Goal: Task Accomplishment & Management: Manage account settings

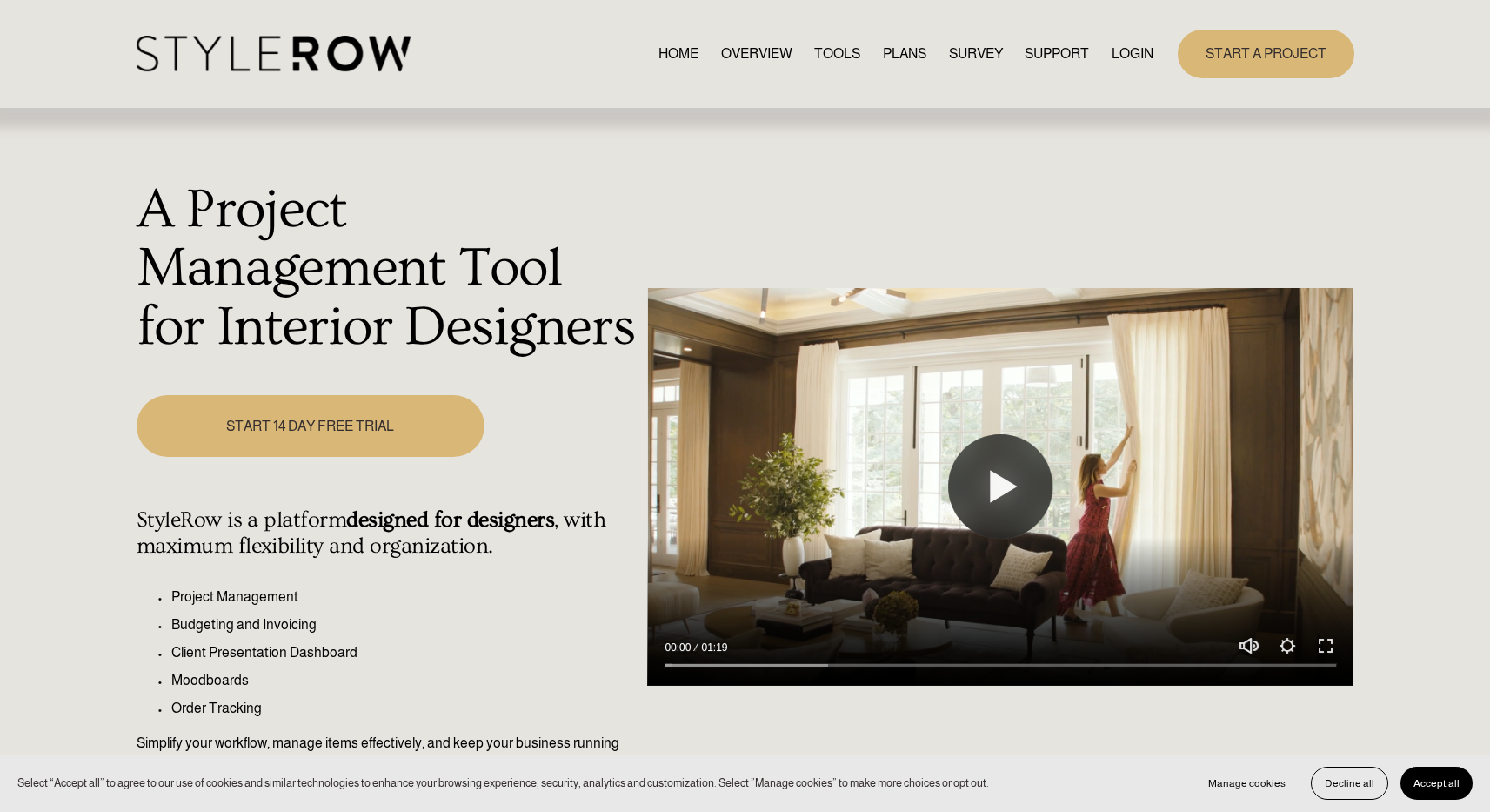
click at [1127, 58] on link "LOGIN" at bounding box center [1133, 54] width 42 height 24
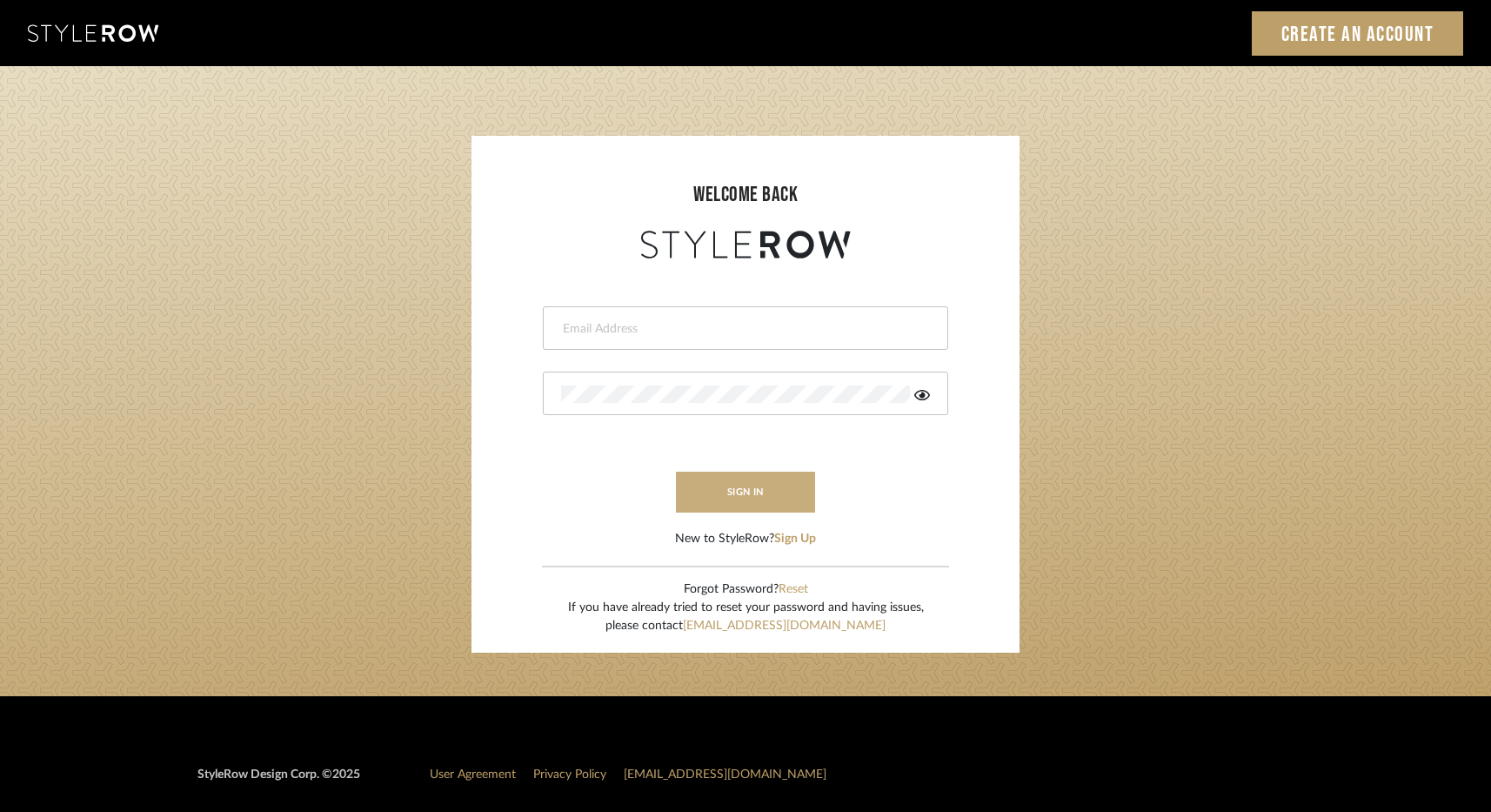
type input "elliotsaeidy@gmail.com"
click at [756, 493] on button "sign in" at bounding box center [746, 491] width 139 height 41
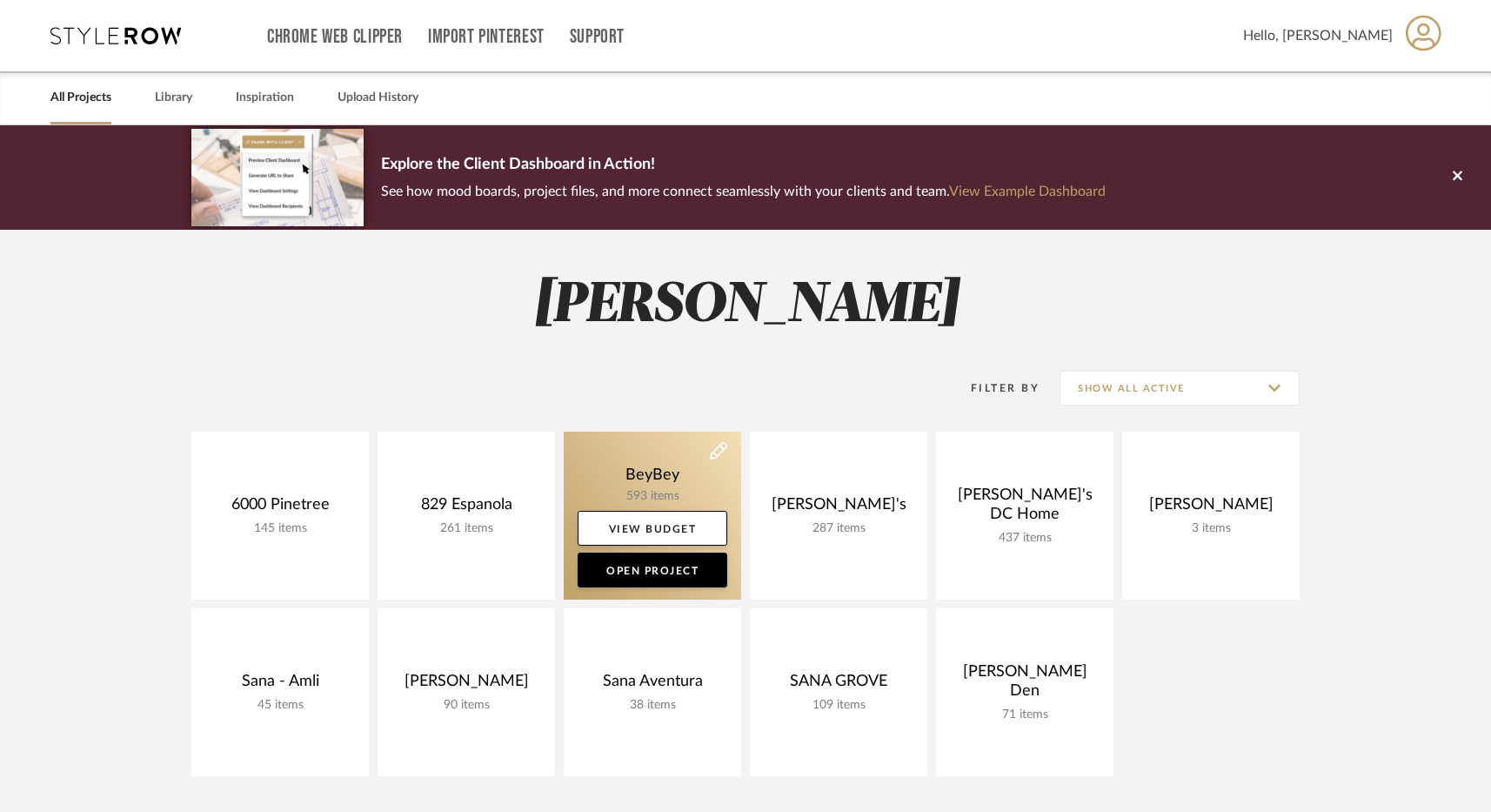
click at [621, 465] on link at bounding box center [652, 515] width 178 height 168
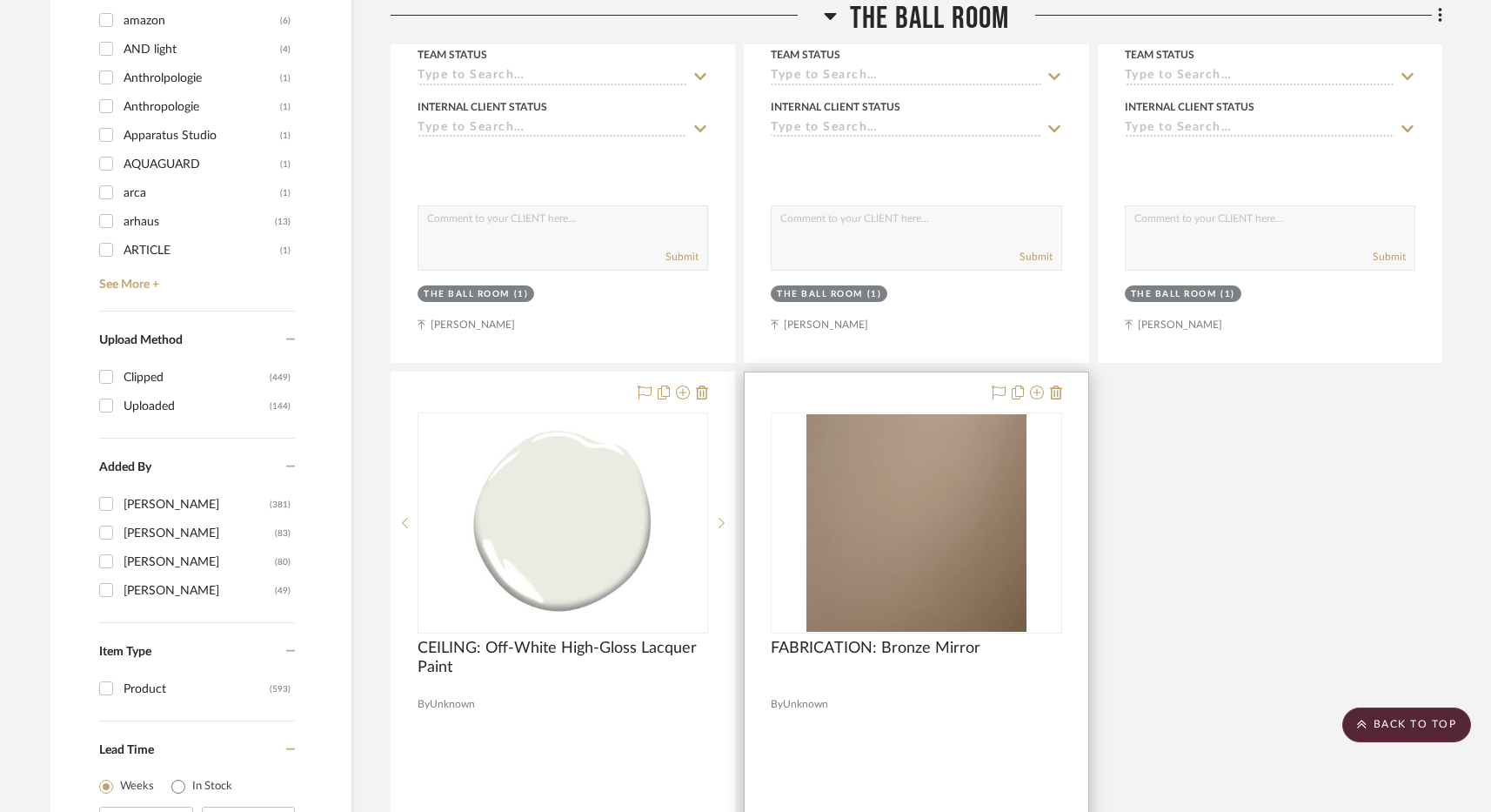
scroll to position [2874, 0]
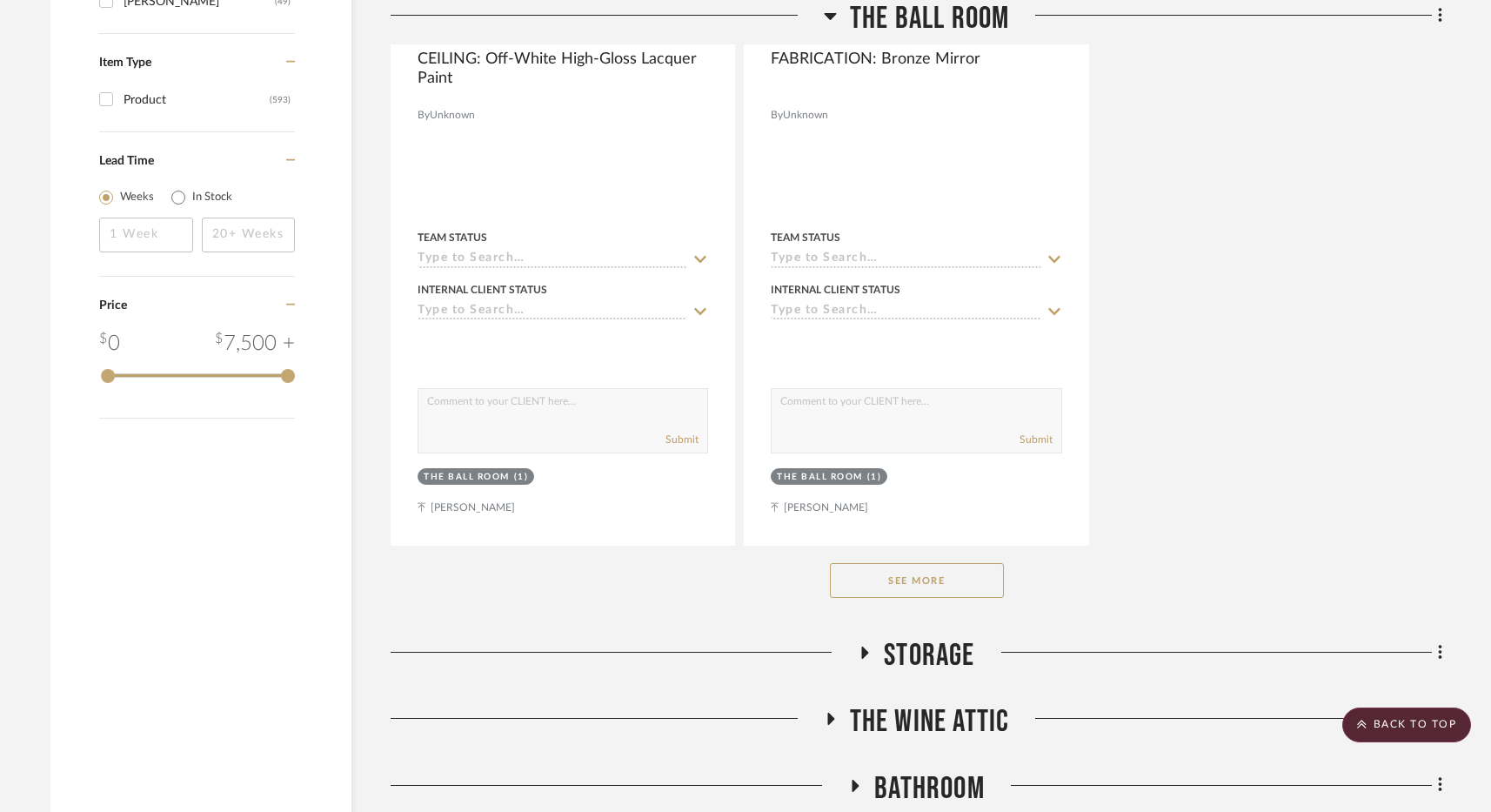
click at [924, 584] on button "See More" at bounding box center [916, 580] width 174 height 35
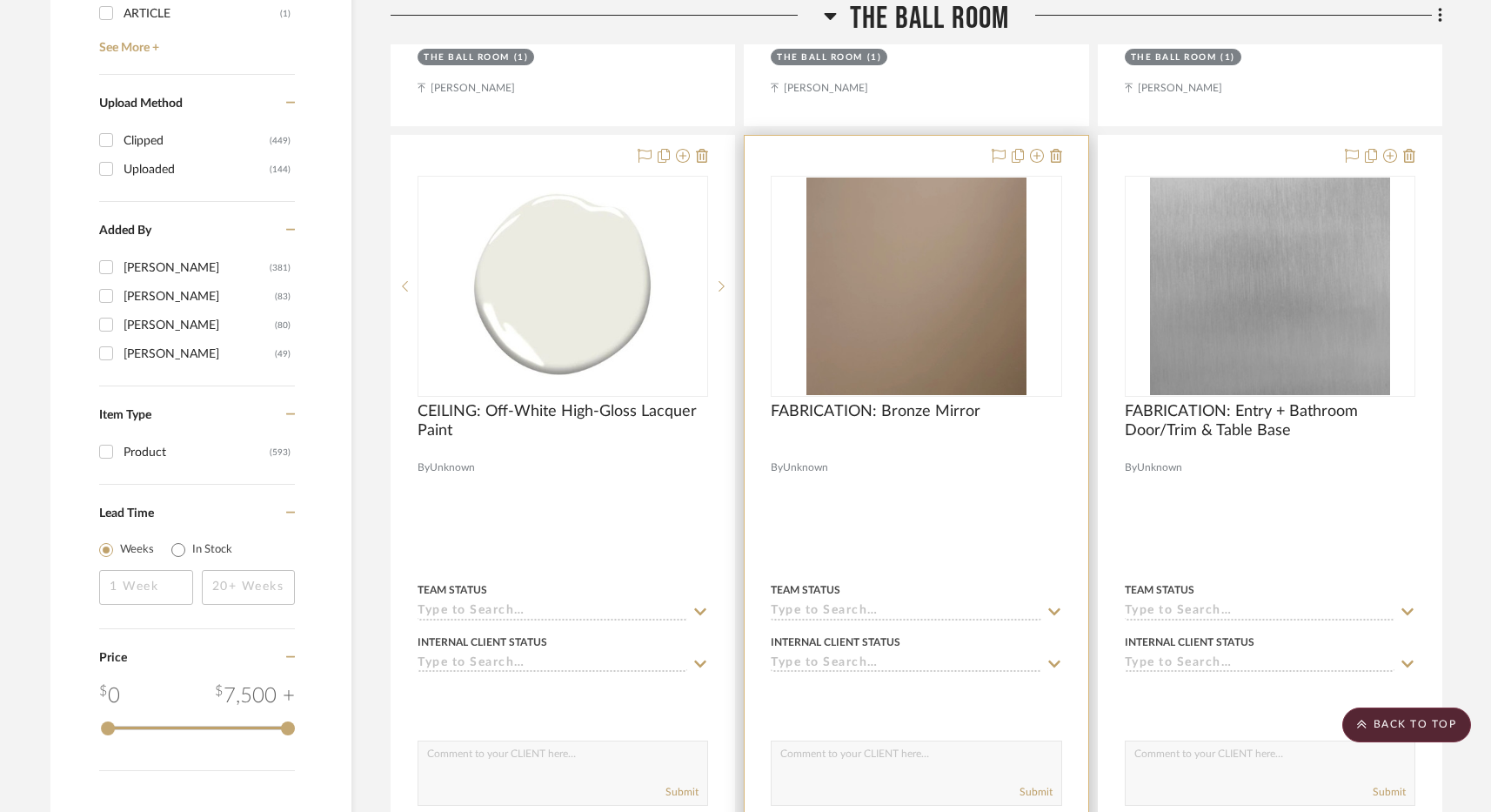
scroll to position [2268, 0]
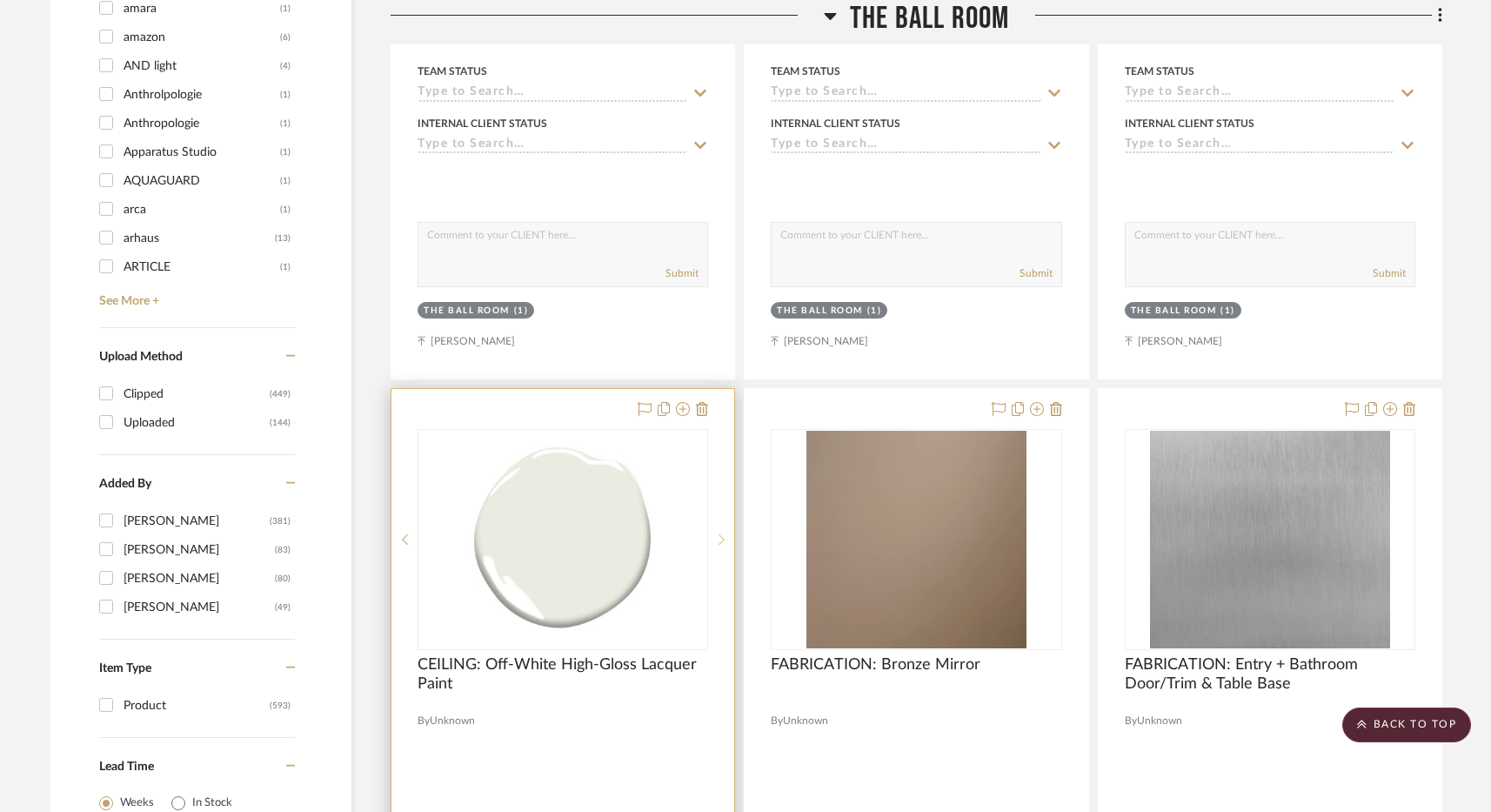
click at [722, 543] on icon at bounding box center [722, 539] width 6 height 12
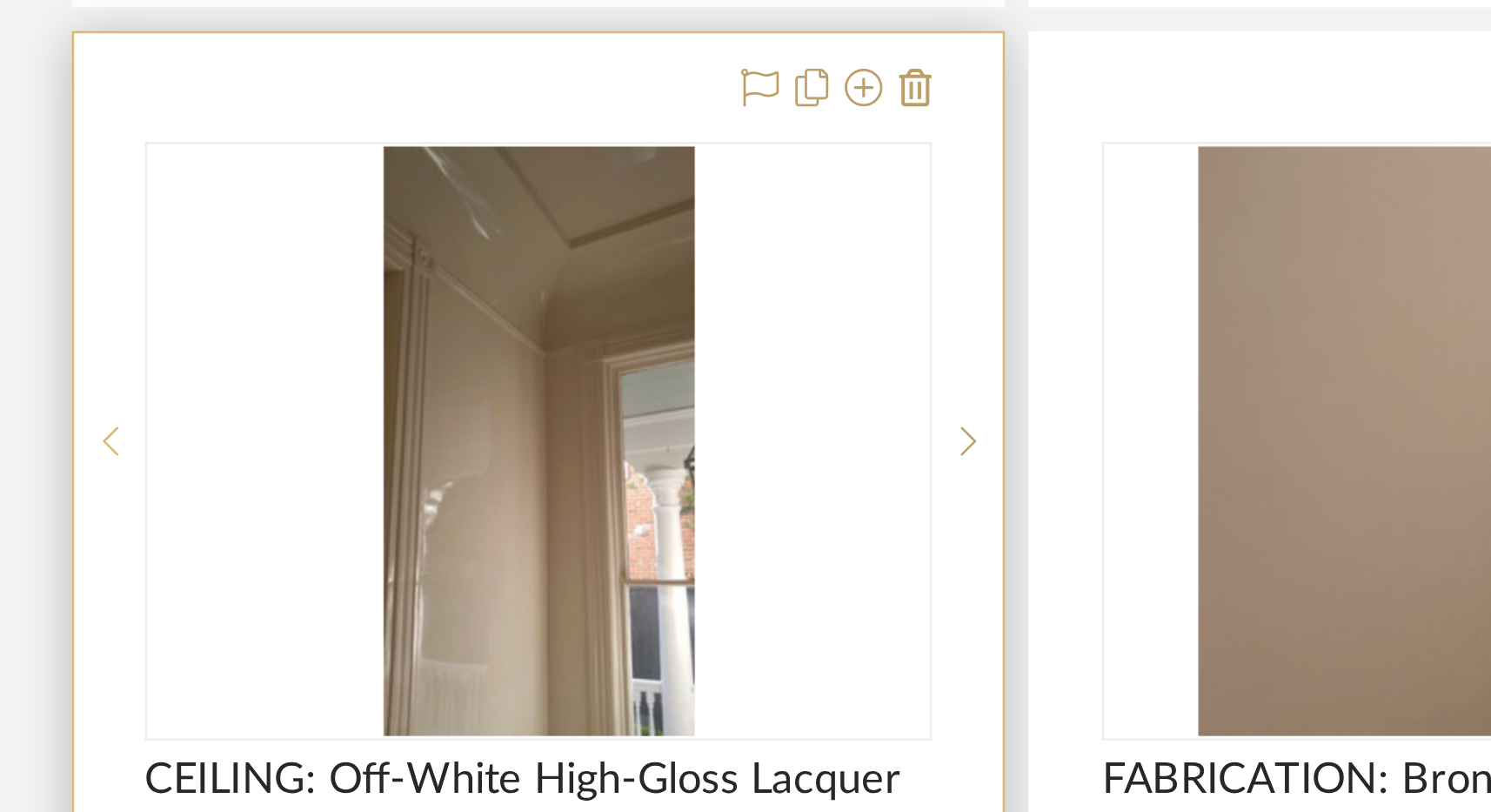
click at [405, 544] on div at bounding box center [404, 539] width 26 height 221
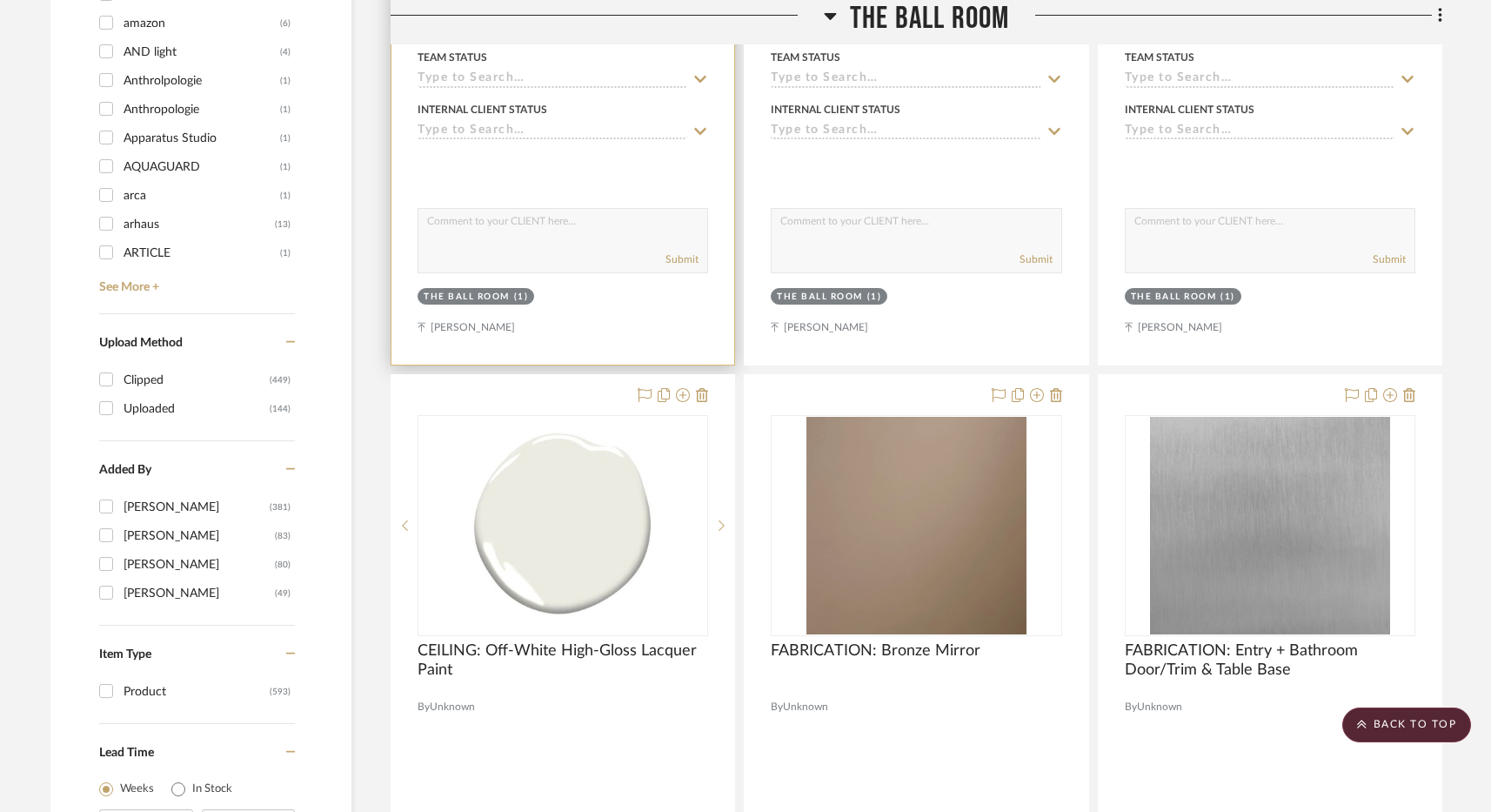
scroll to position [2286, 0]
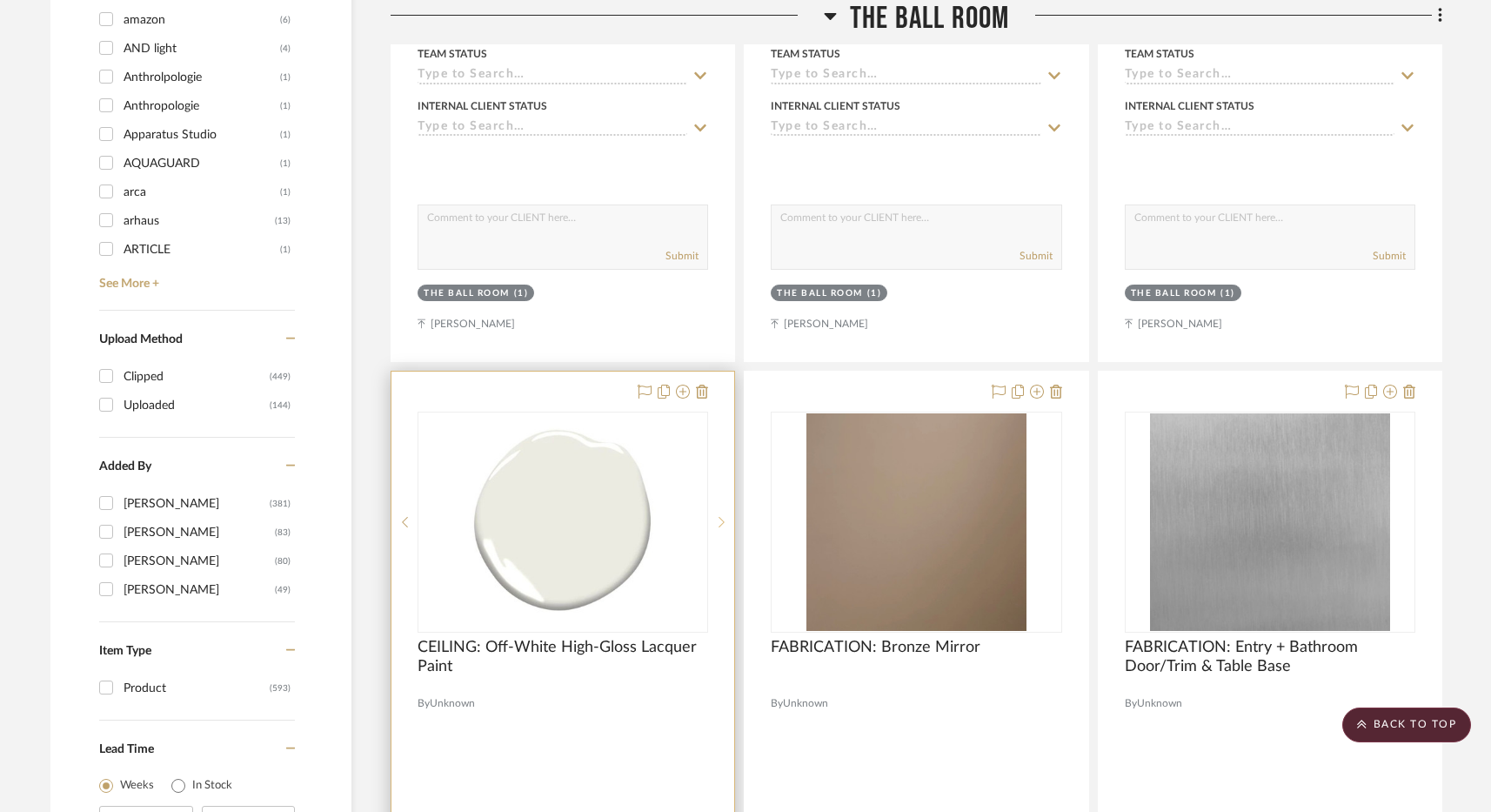
click at [724, 518] on icon at bounding box center [722, 522] width 6 height 12
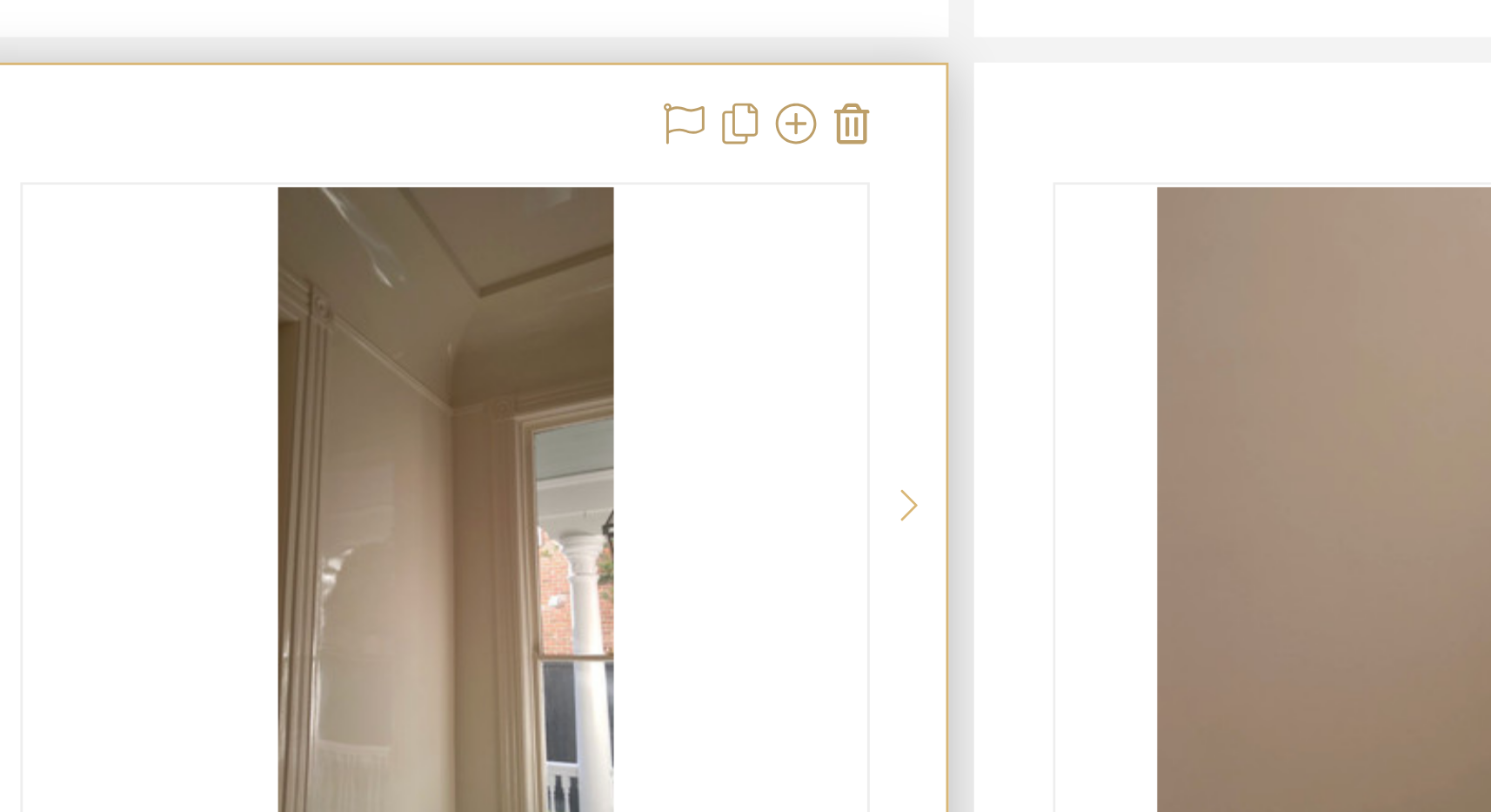
click at [720, 518] on icon at bounding box center [722, 522] width 6 height 12
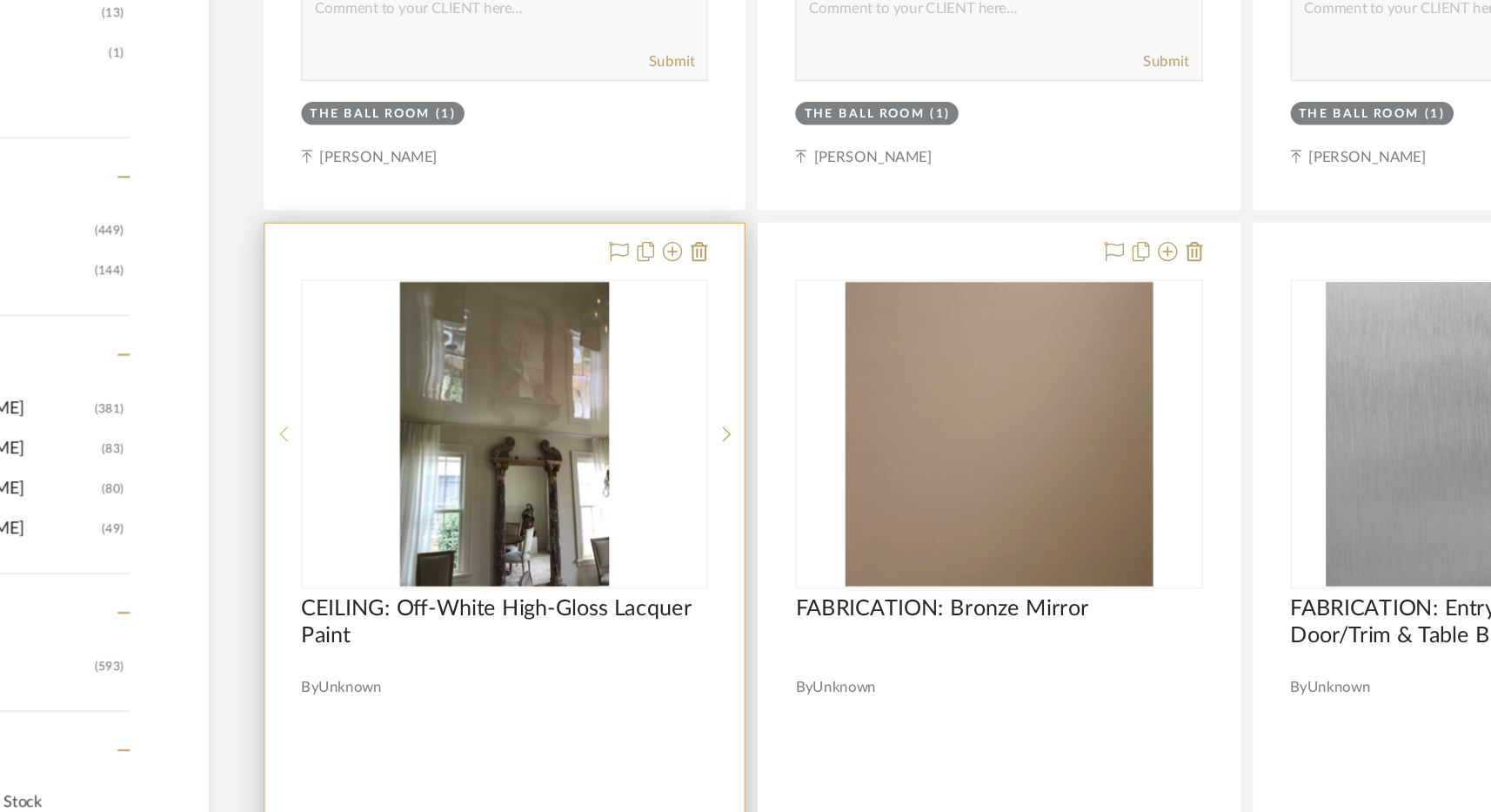
click at [410, 518] on sr-prev-btn at bounding box center [404, 522] width 26 height 12
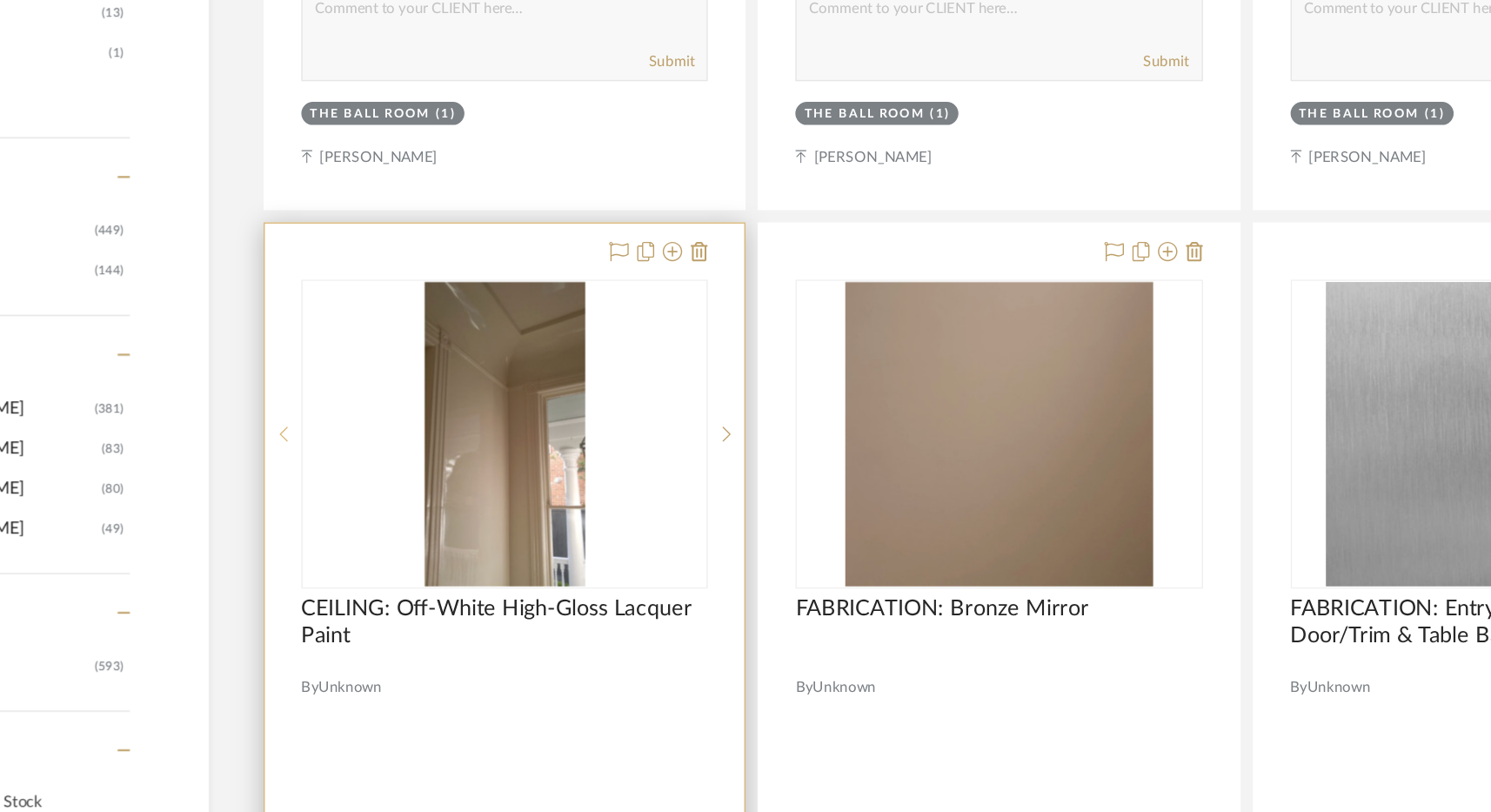
click at [410, 518] on sr-prev-btn at bounding box center [404, 522] width 26 height 12
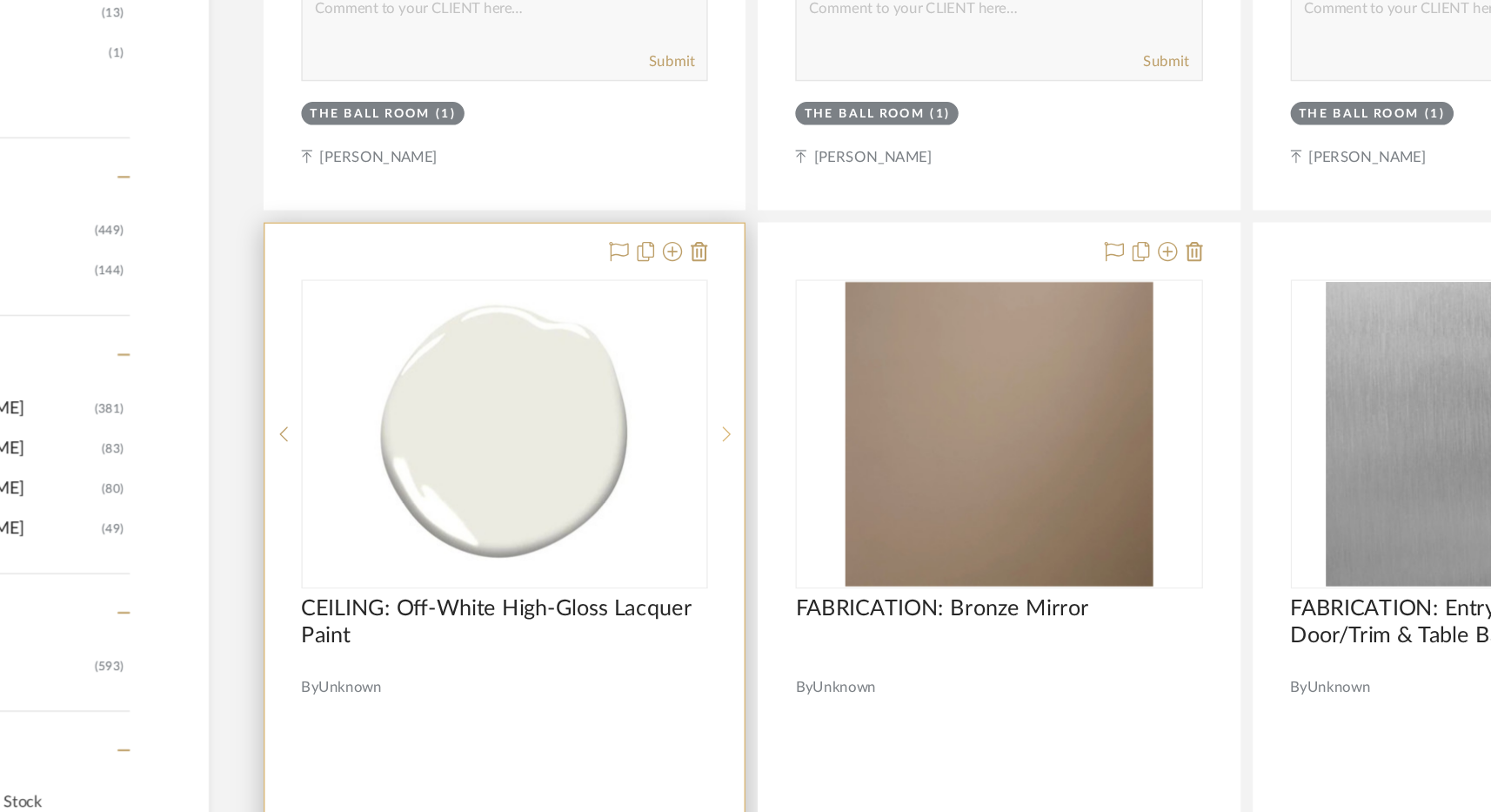
click at [720, 516] on icon at bounding box center [722, 522] width 6 height 12
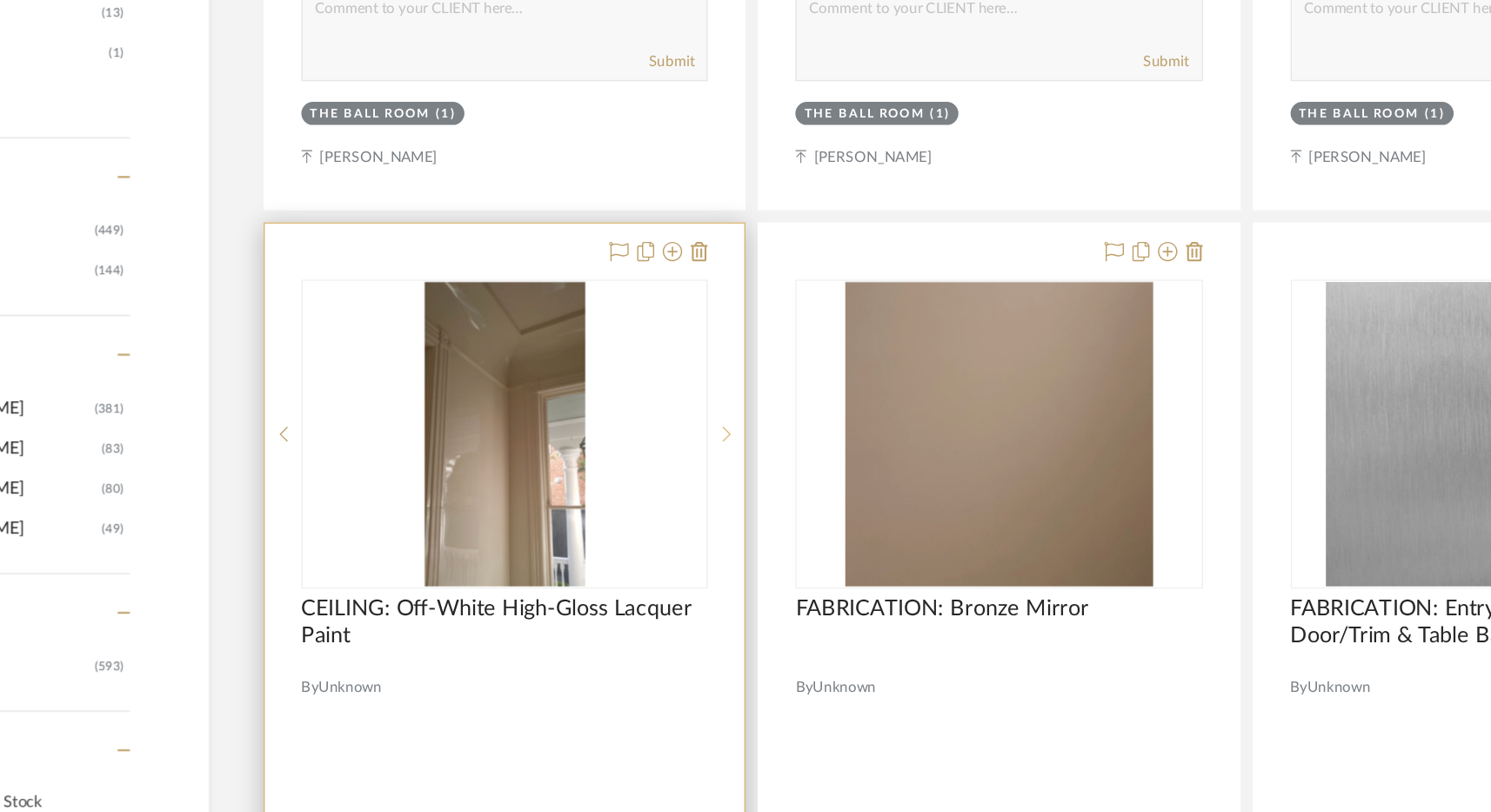
click at [720, 516] on icon at bounding box center [722, 522] width 6 height 12
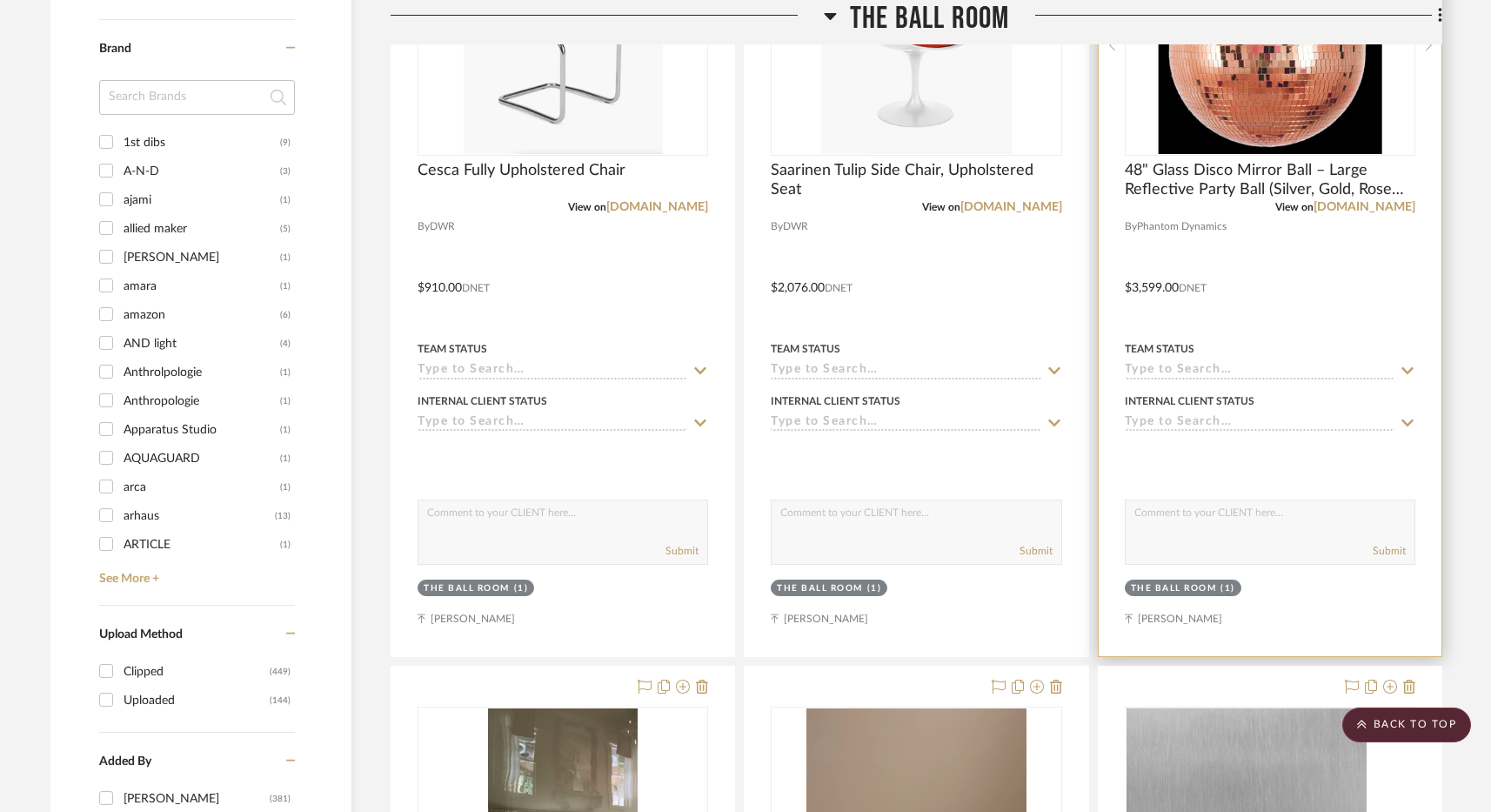
scroll to position [2252, 0]
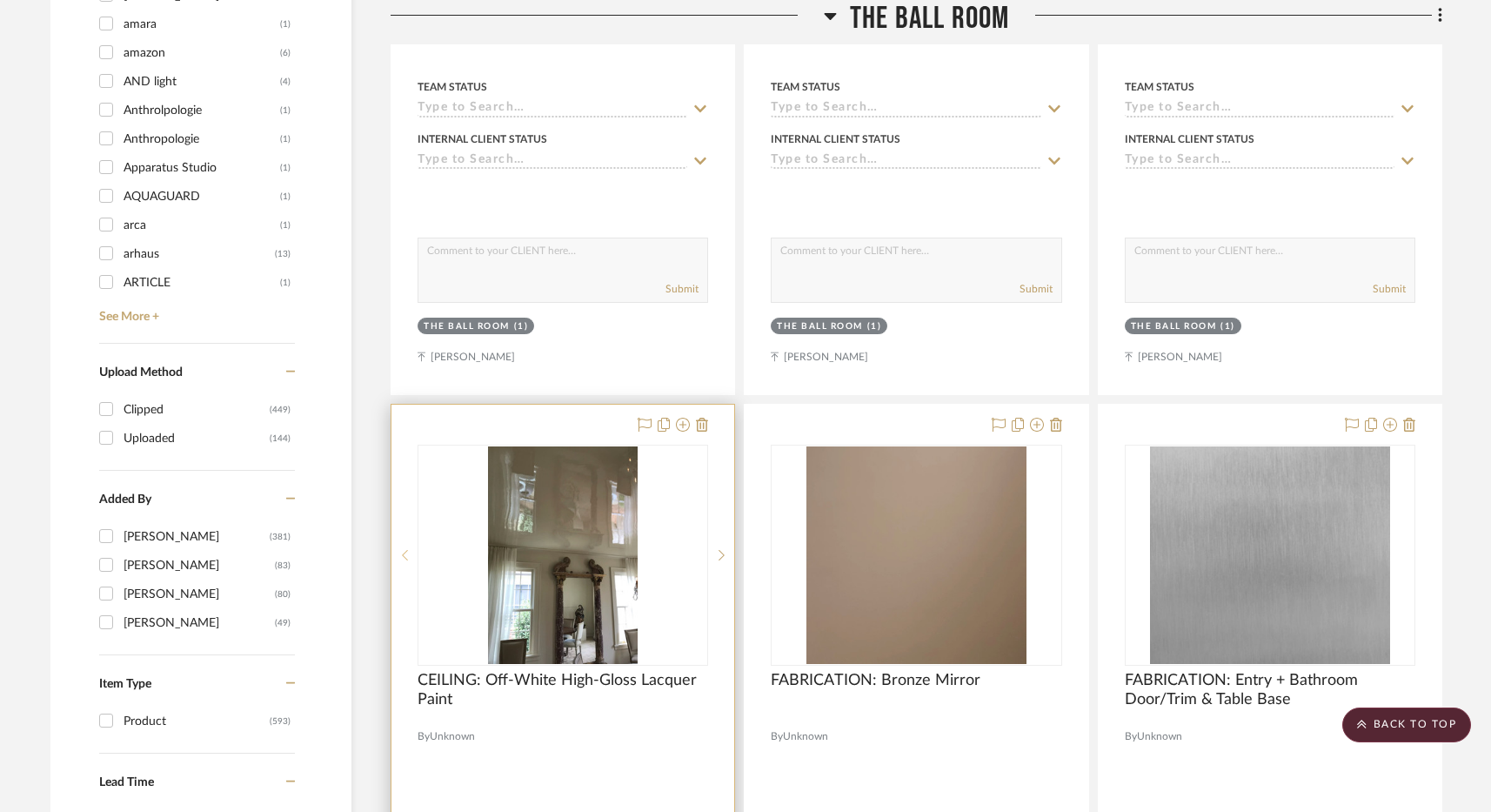
click at [405, 557] on icon at bounding box center [405, 555] width 6 height 11
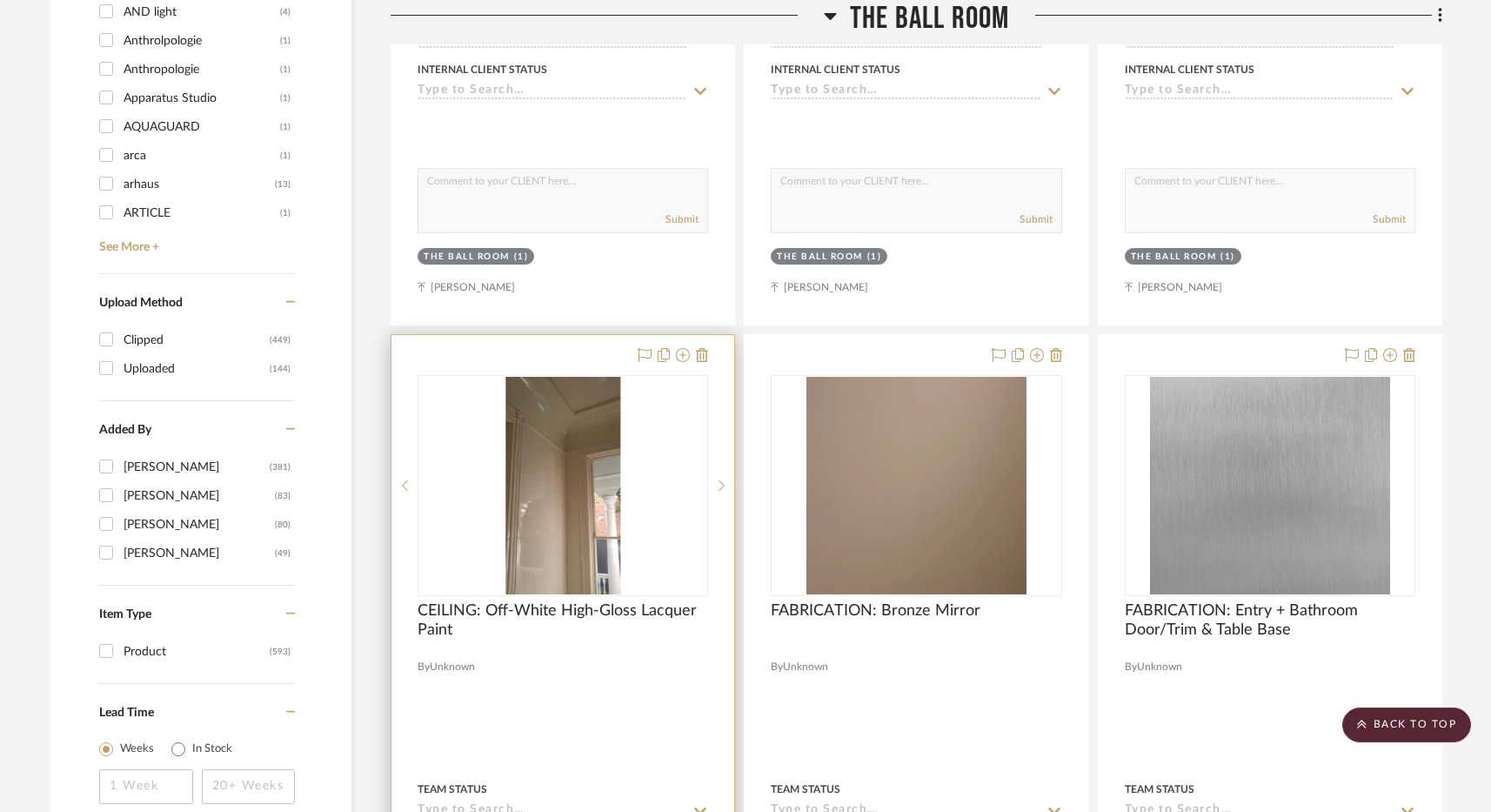
scroll to position [2346, 0]
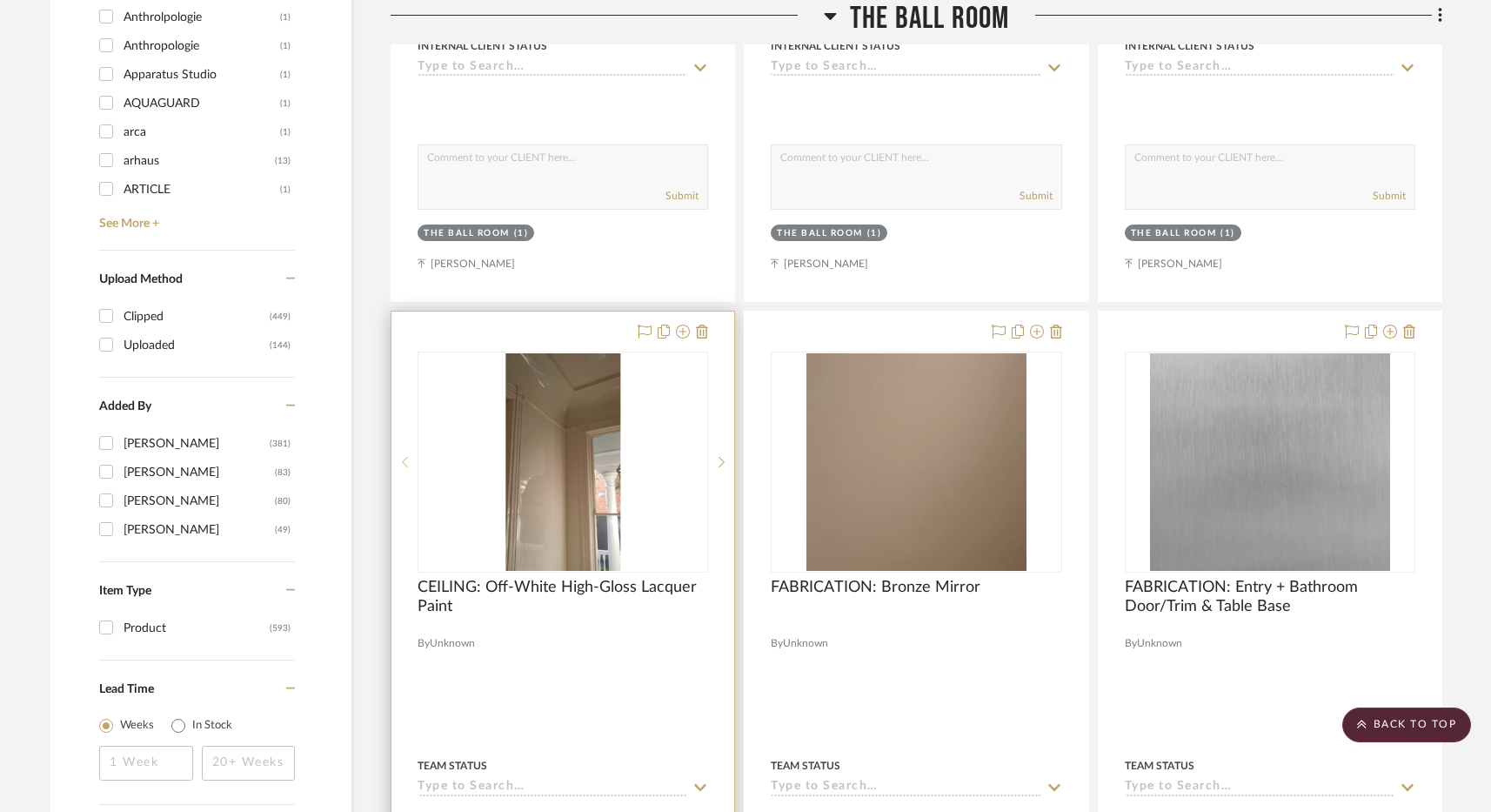
click at [405, 448] on div at bounding box center [404, 462] width 26 height 221
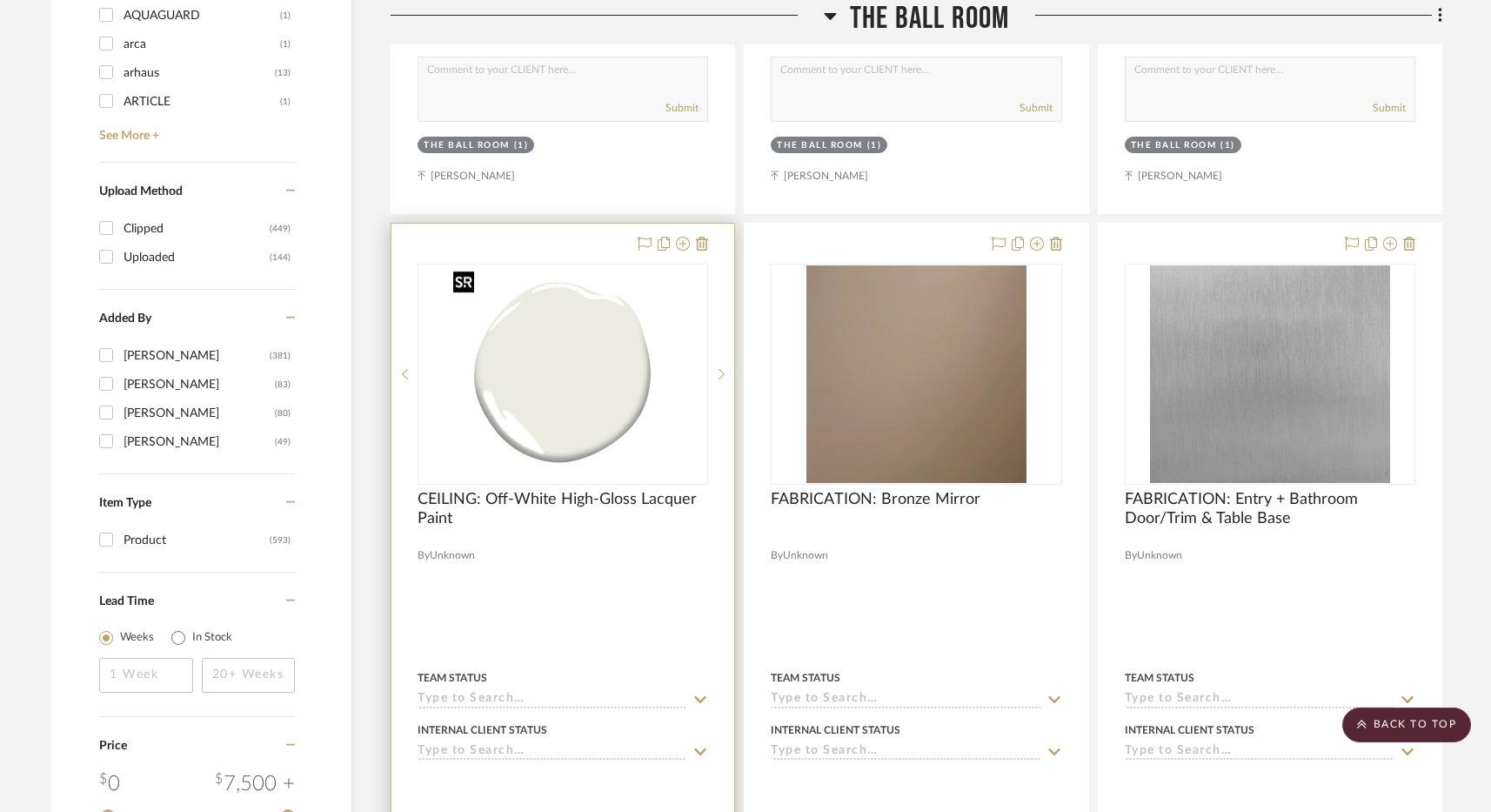
scroll to position [2470, 0]
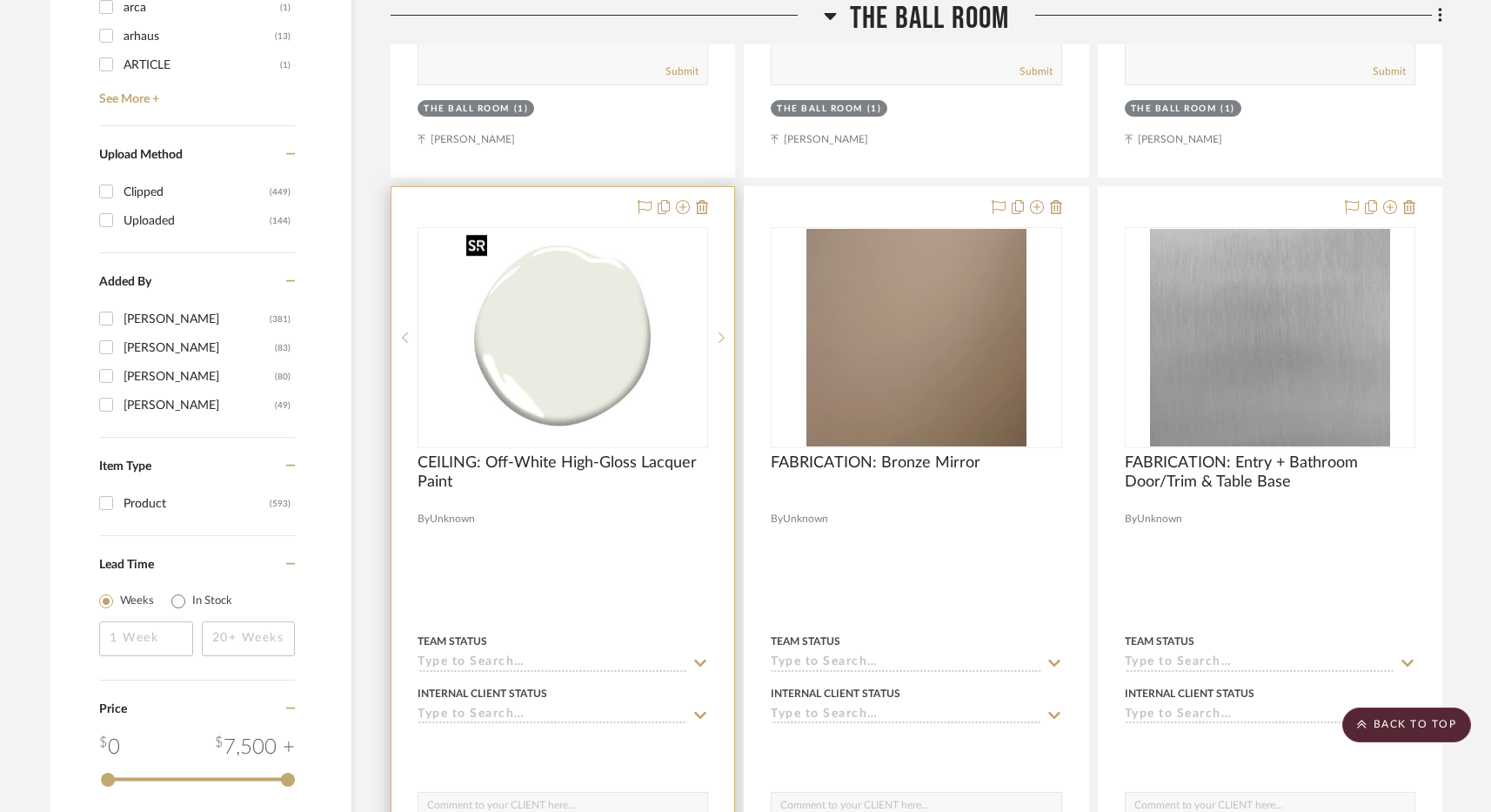
click at [546, 388] on img "0" at bounding box center [563, 338] width 207 height 217
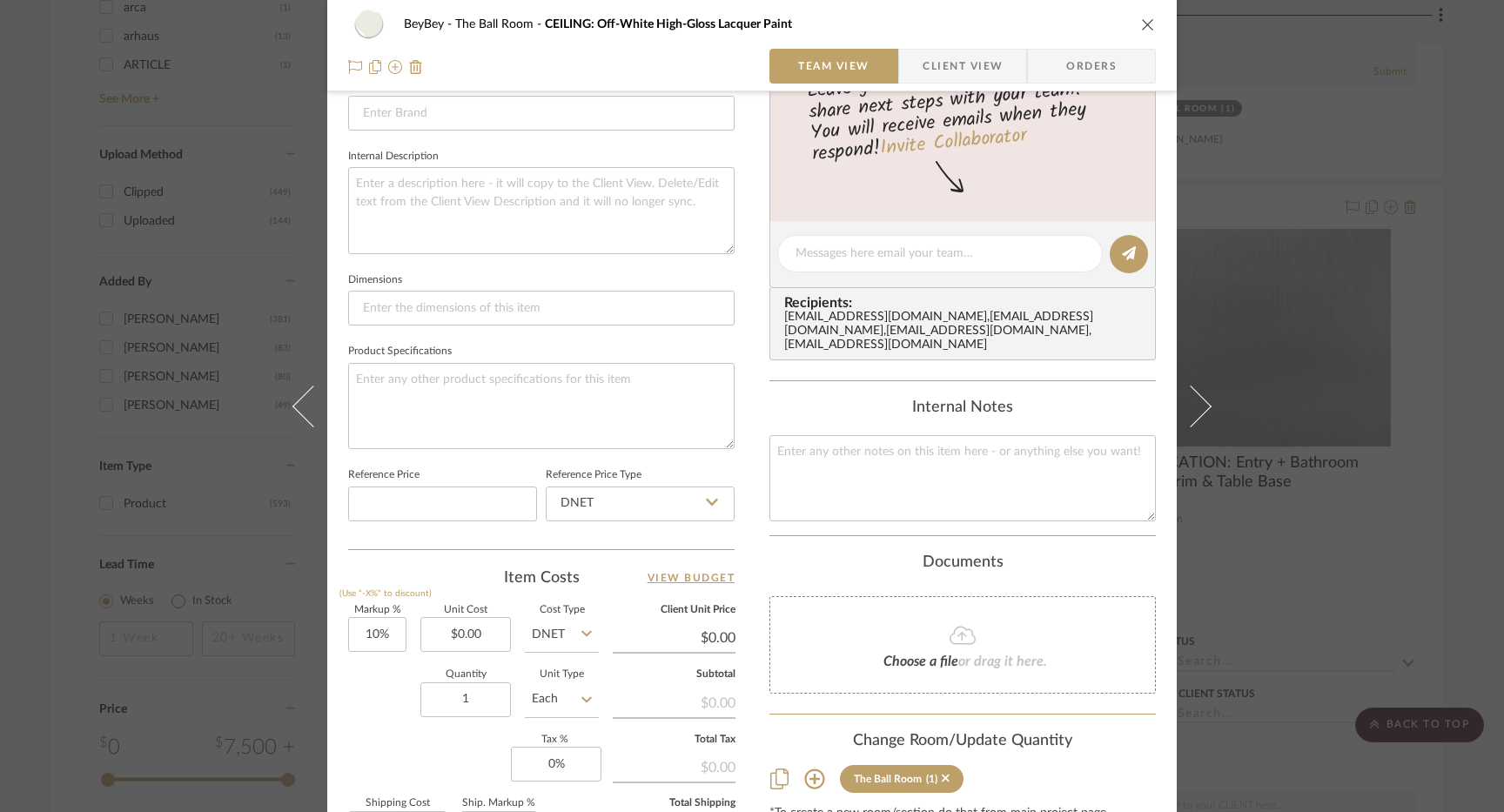
scroll to position [606, 0]
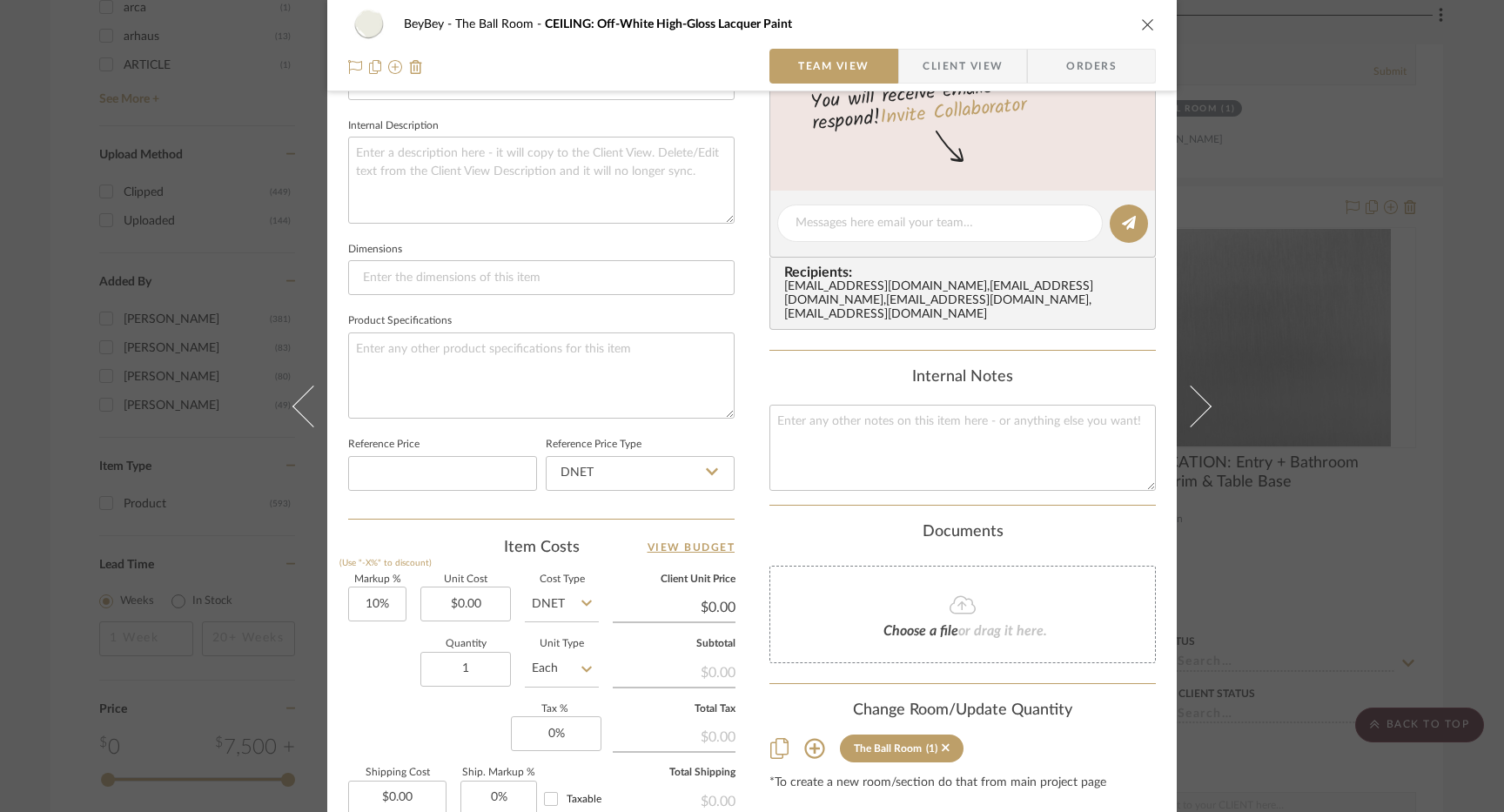
click at [1141, 28] on icon "close" at bounding box center [1148, 25] width 14 height 14
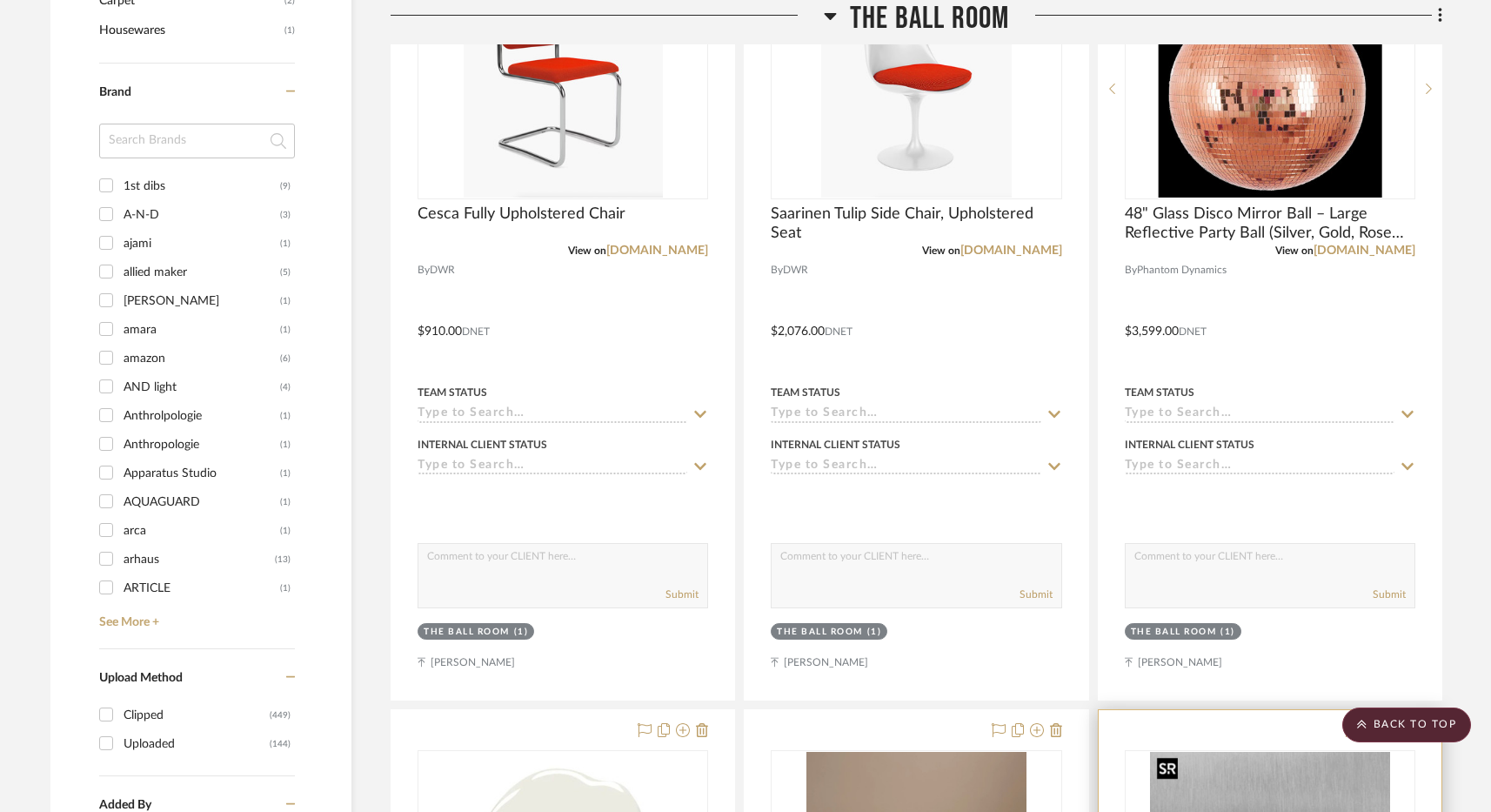
scroll to position [1718, 0]
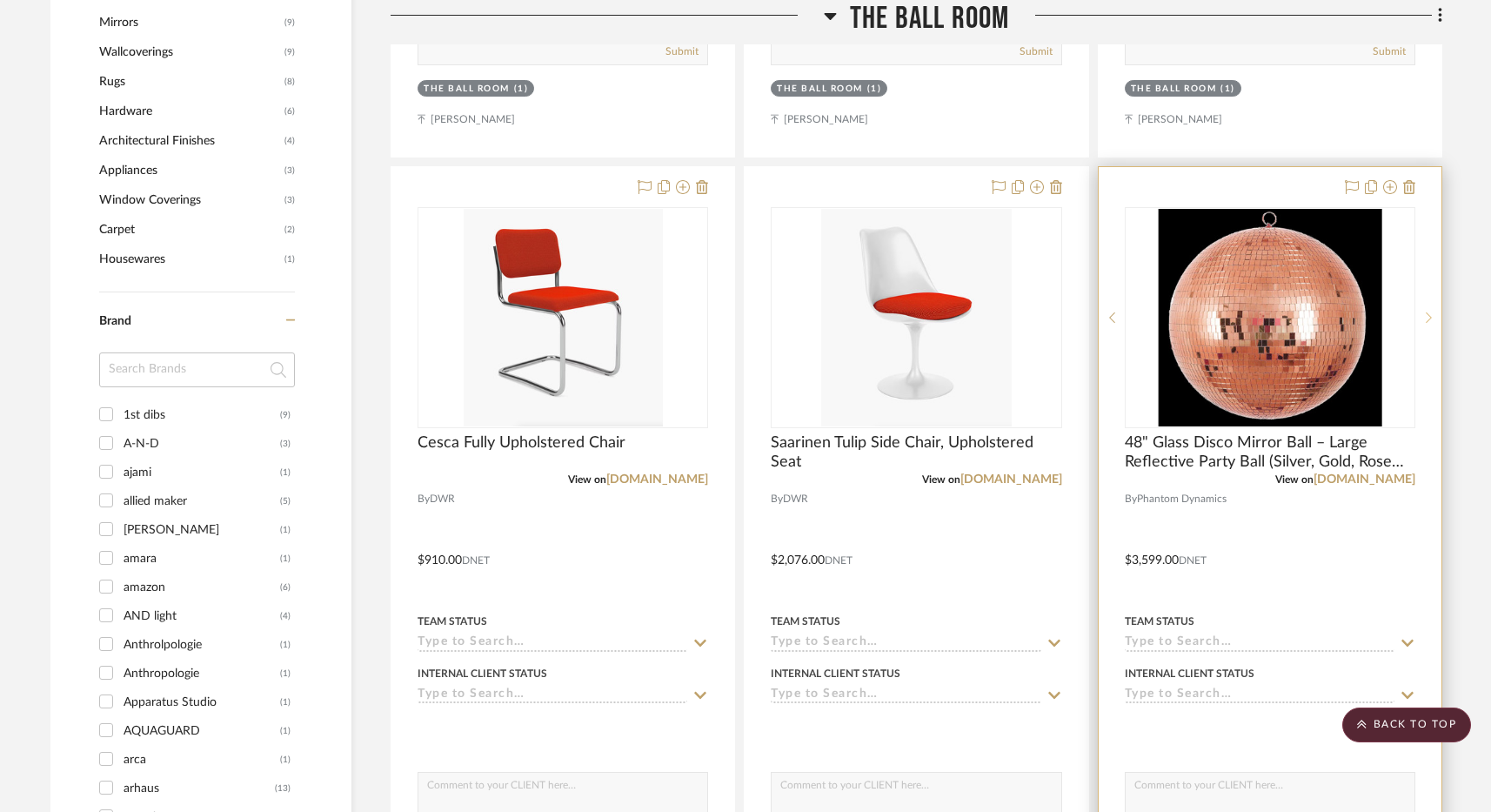
click at [1426, 312] on icon at bounding box center [1429, 318] width 6 height 12
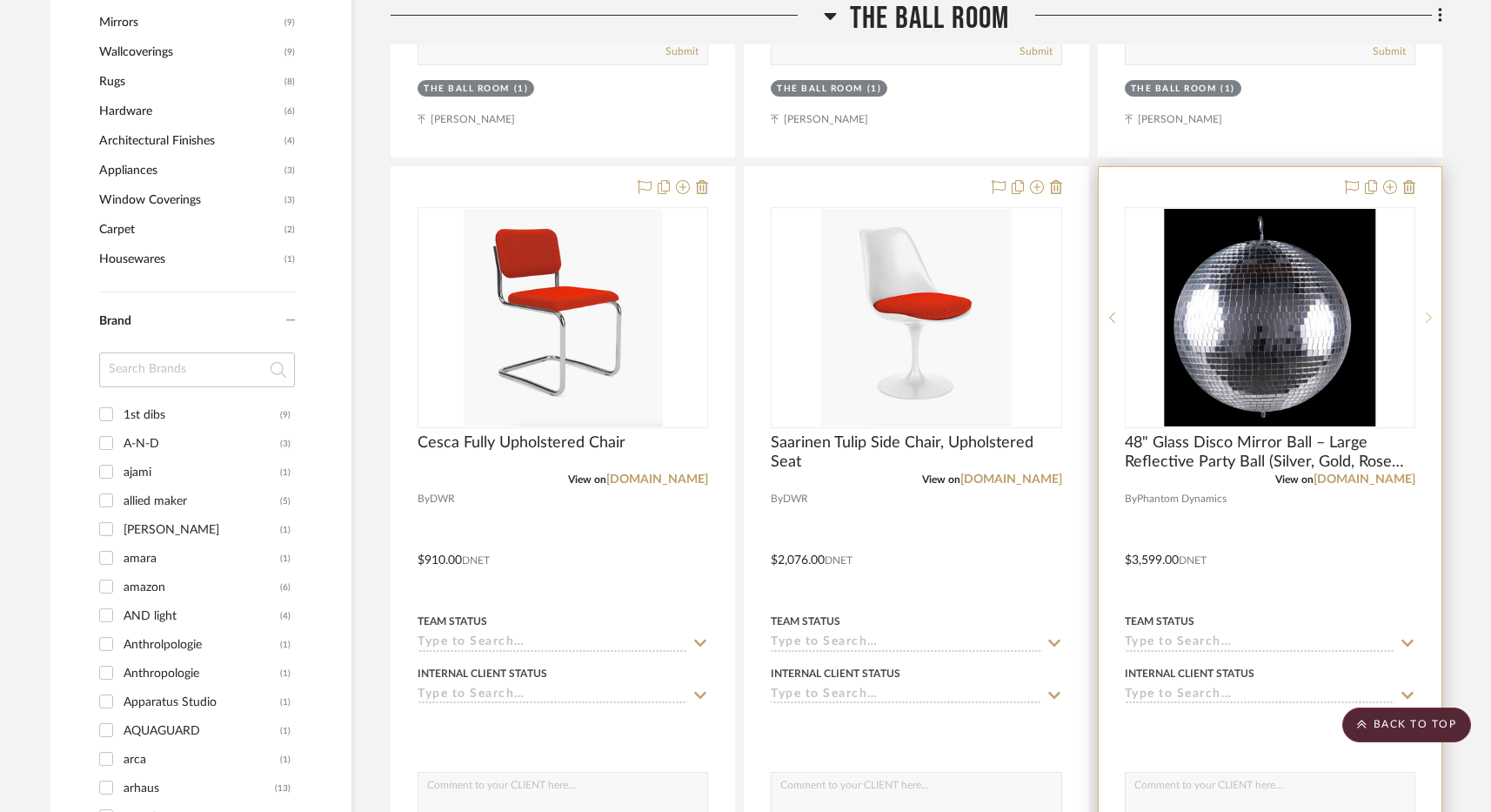
click at [1426, 312] on icon at bounding box center [1429, 318] width 6 height 12
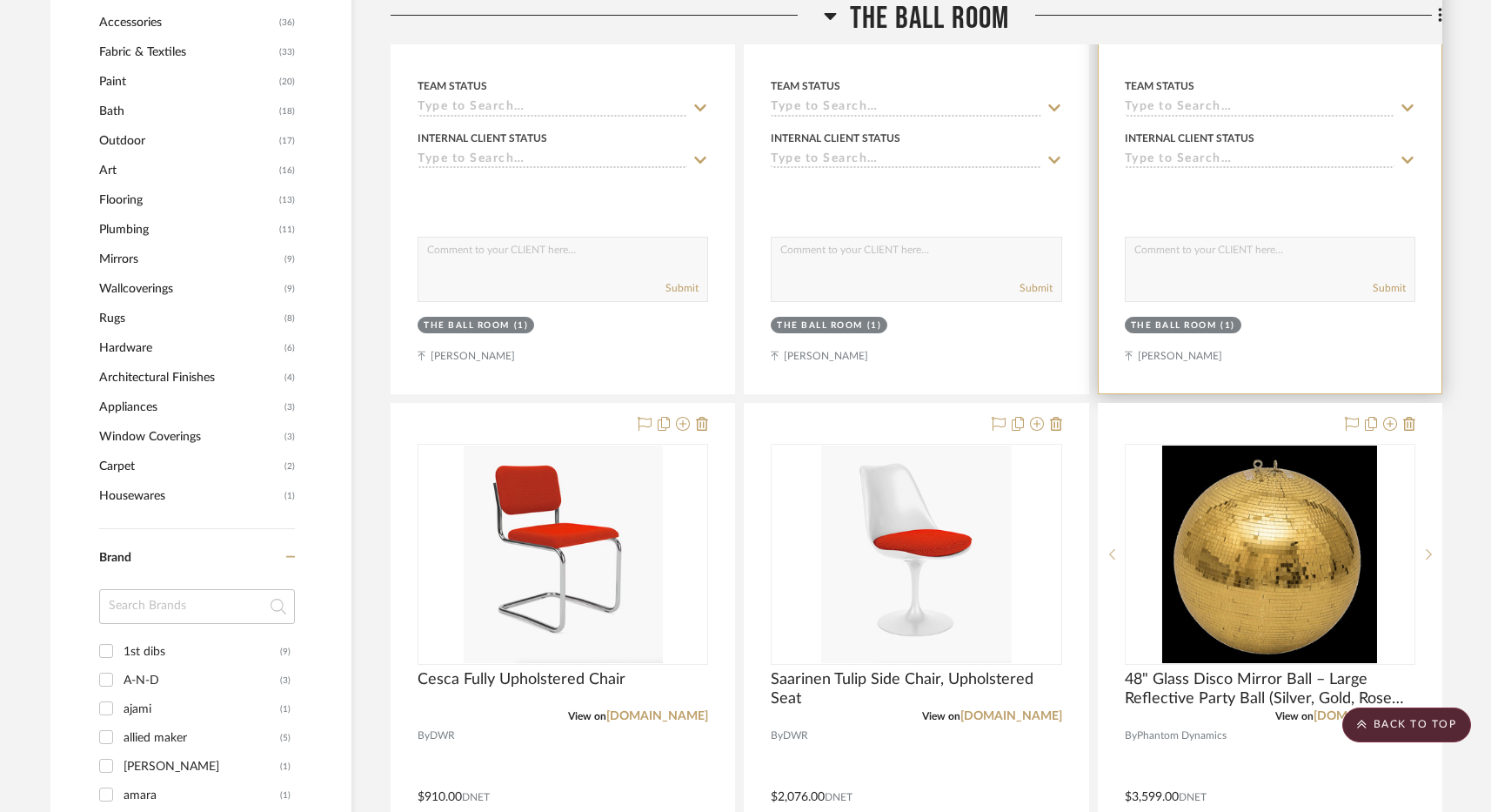
scroll to position [1508, 0]
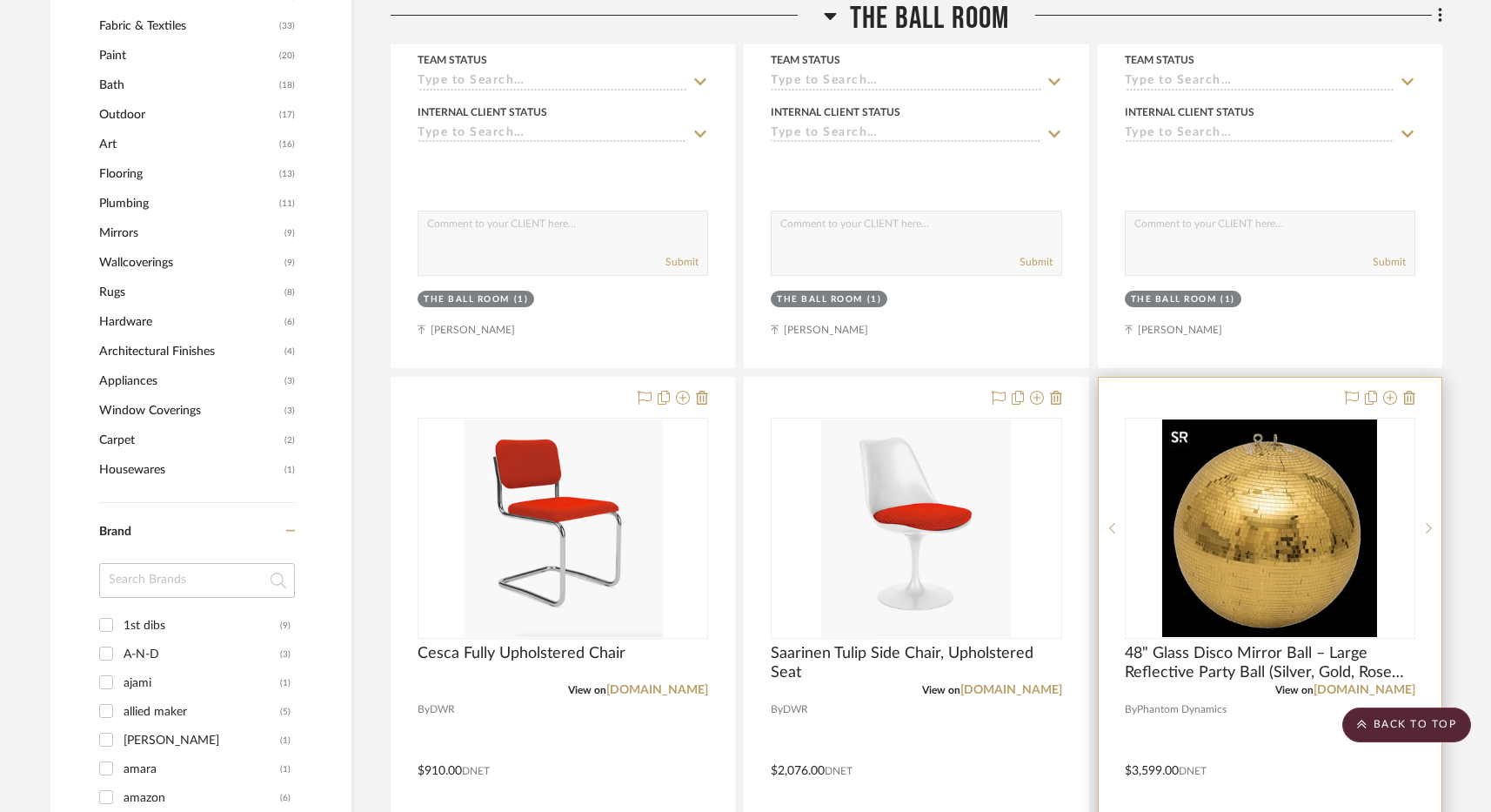
click at [1305, 555] on img "2" at bounding box center [1270, 527] width 214 height 217
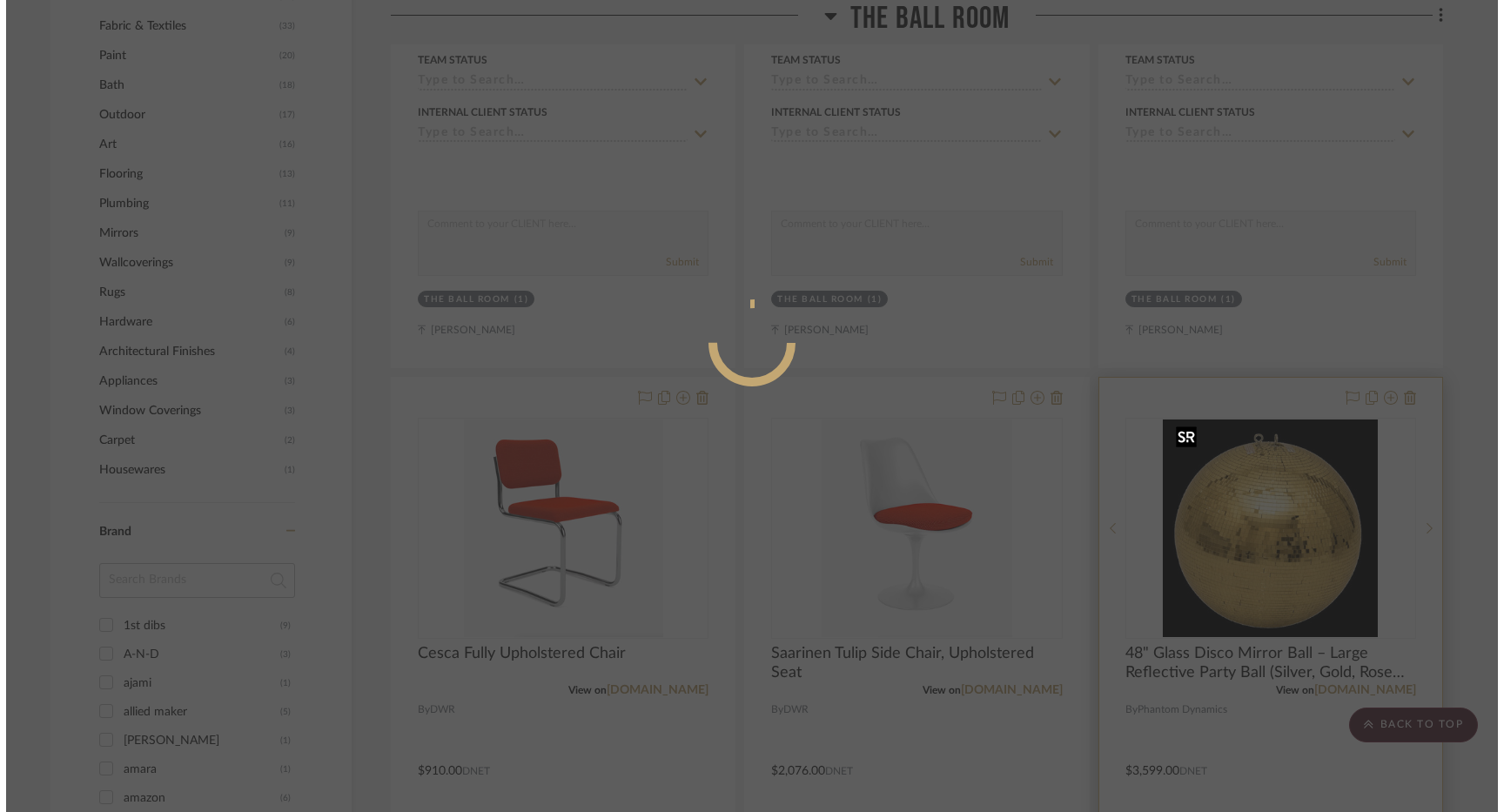
scroll to position [0, 0]
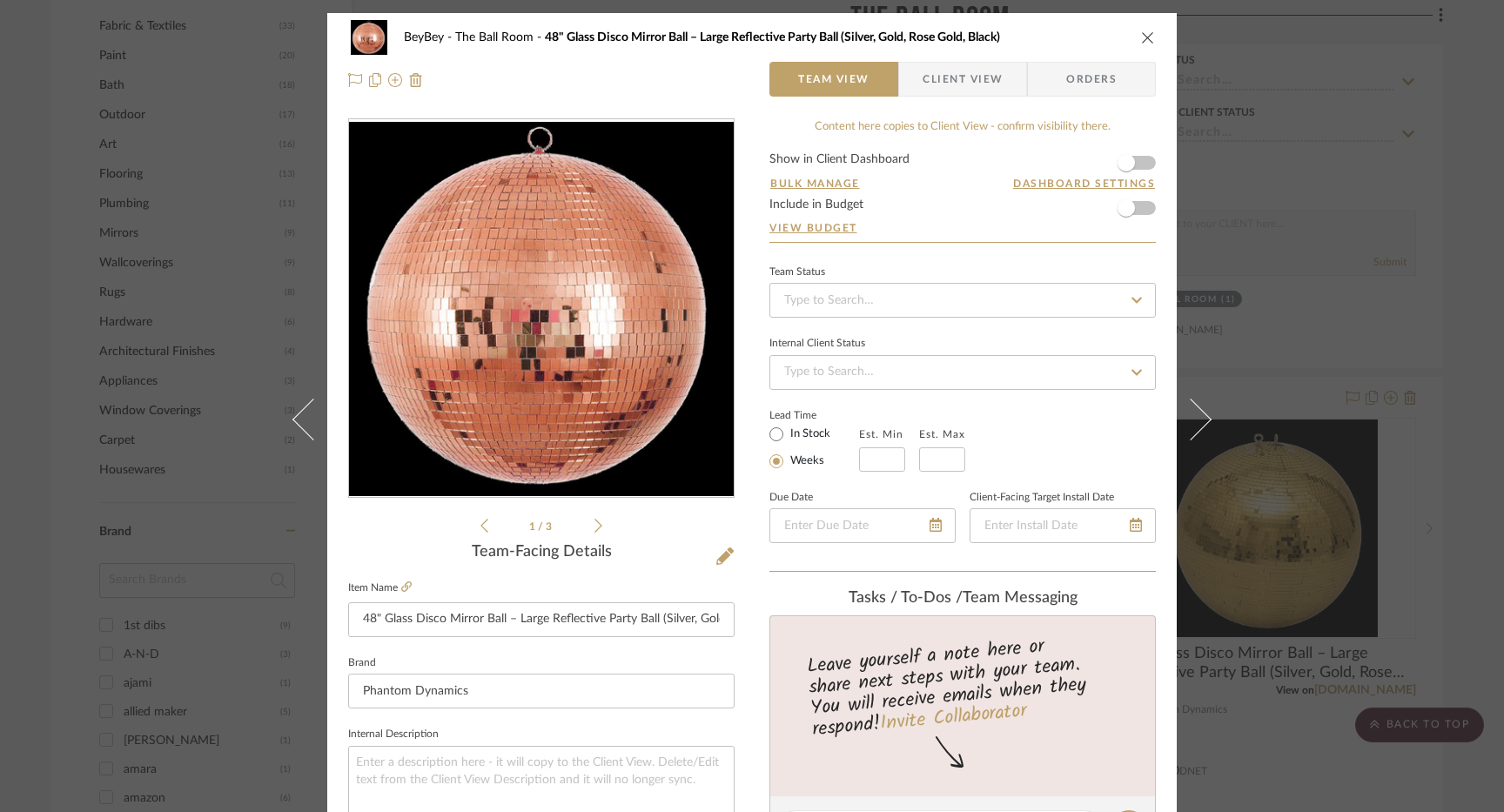
click at [1140, 45] on button "close" at bounding box center [1148, 38] width 16 height 16
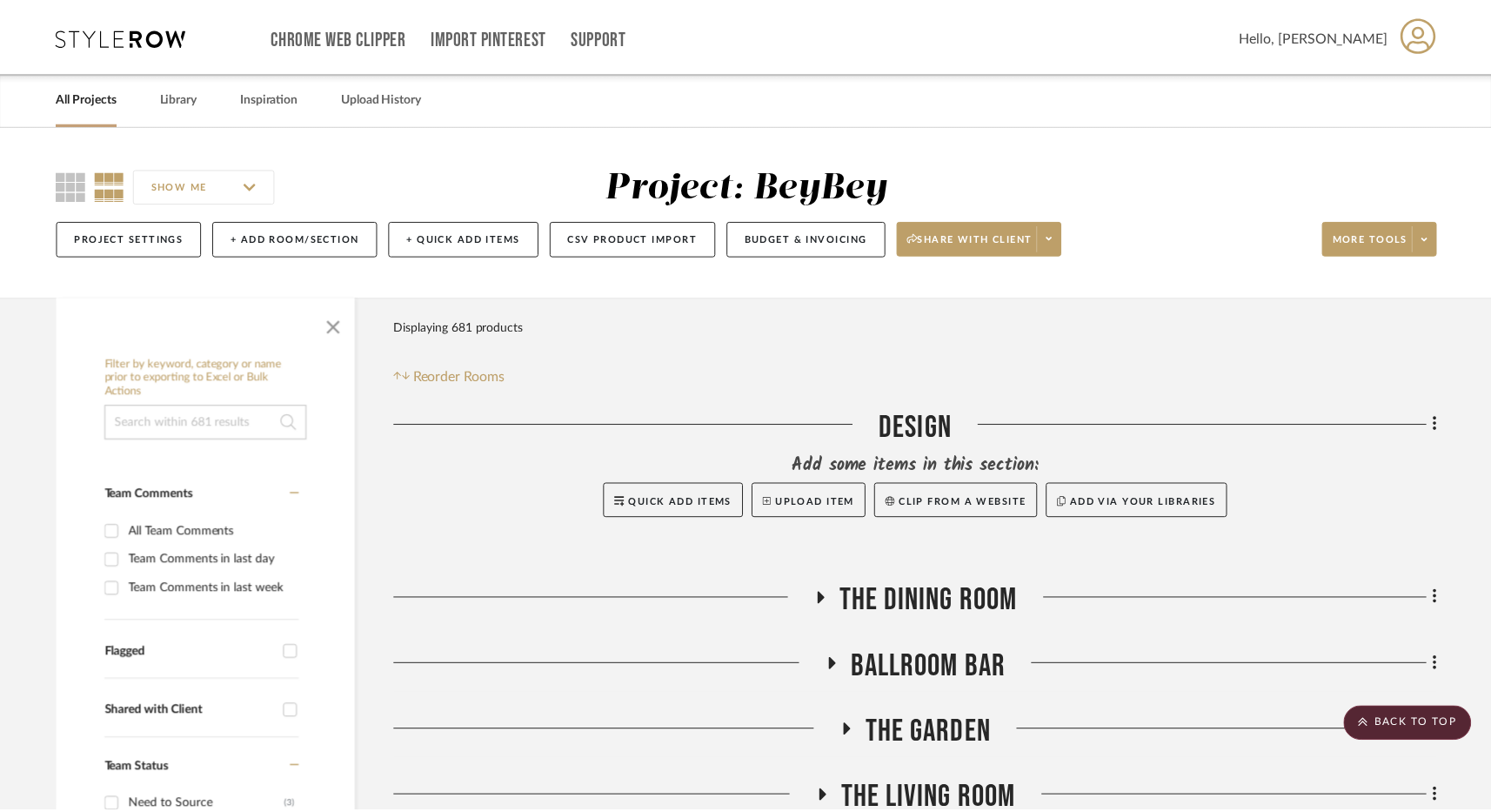
scroll to position [1508, 0]
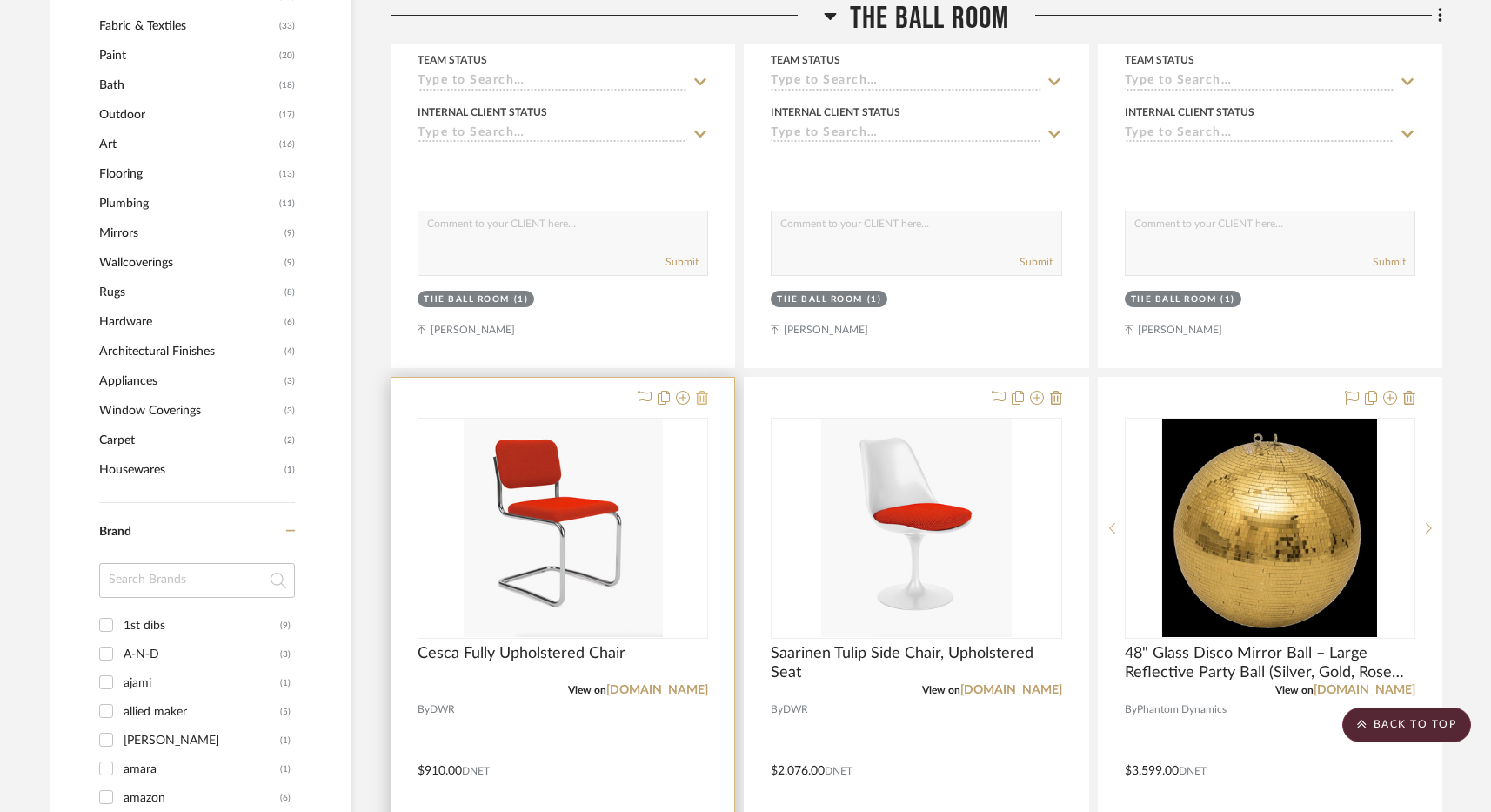
click at [701, 400] on icon at bounding box center [702, 398] width 12 height 14
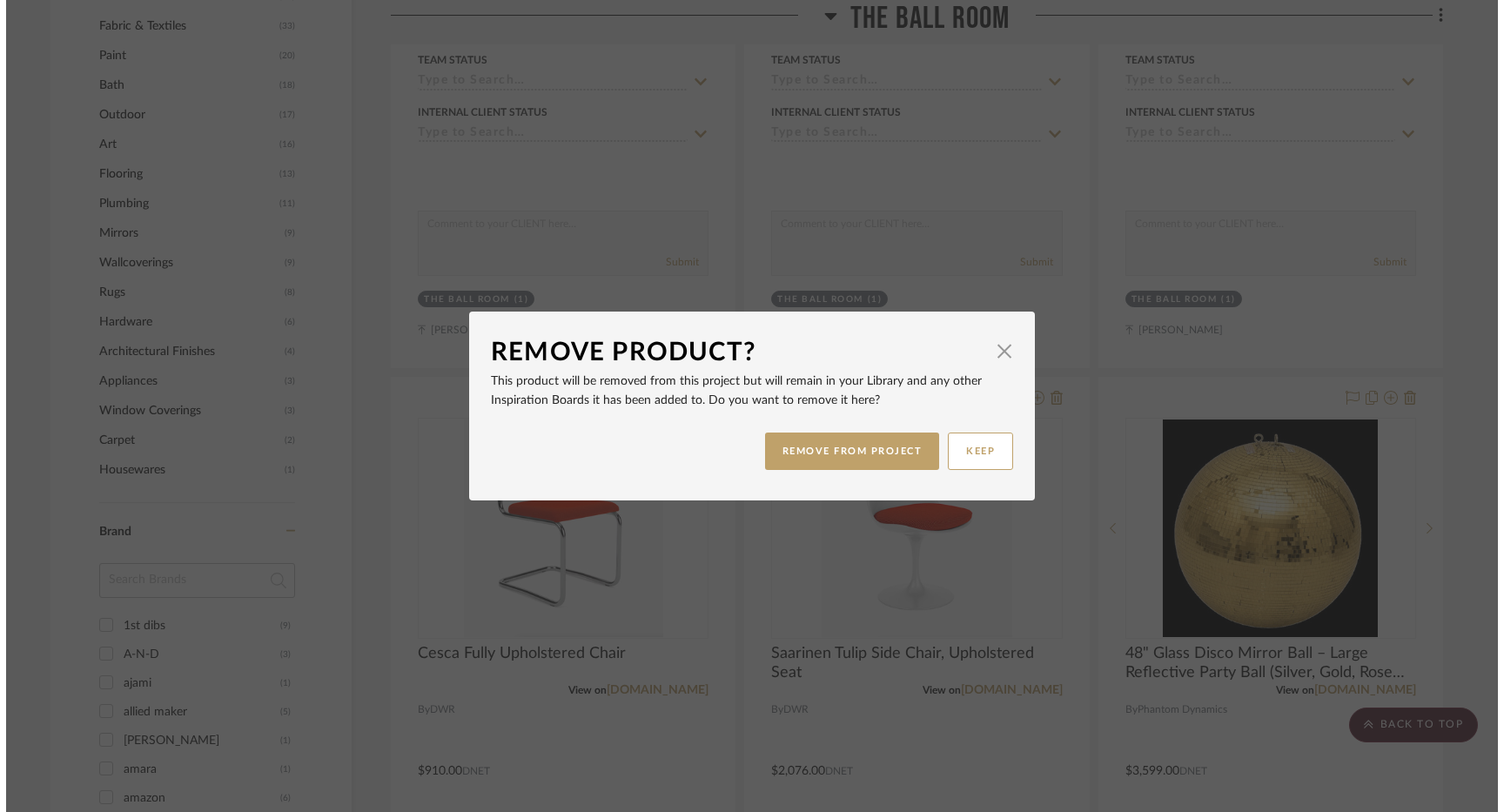
scroll to position [0, 0]
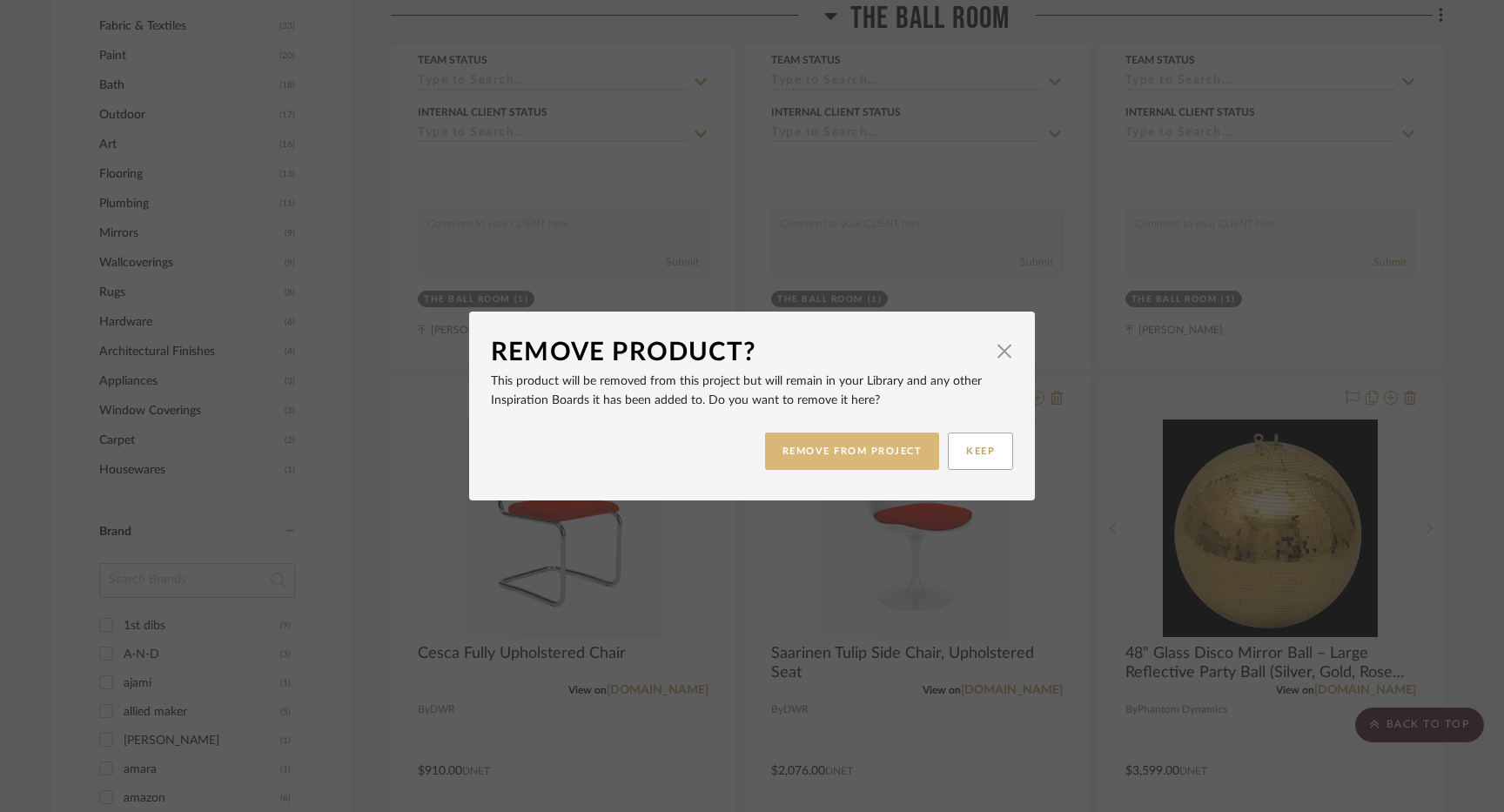
click at [843, 456] on button "REMOVE FROM PROJECT" at bounding box center [852, 452] width 175 height 38
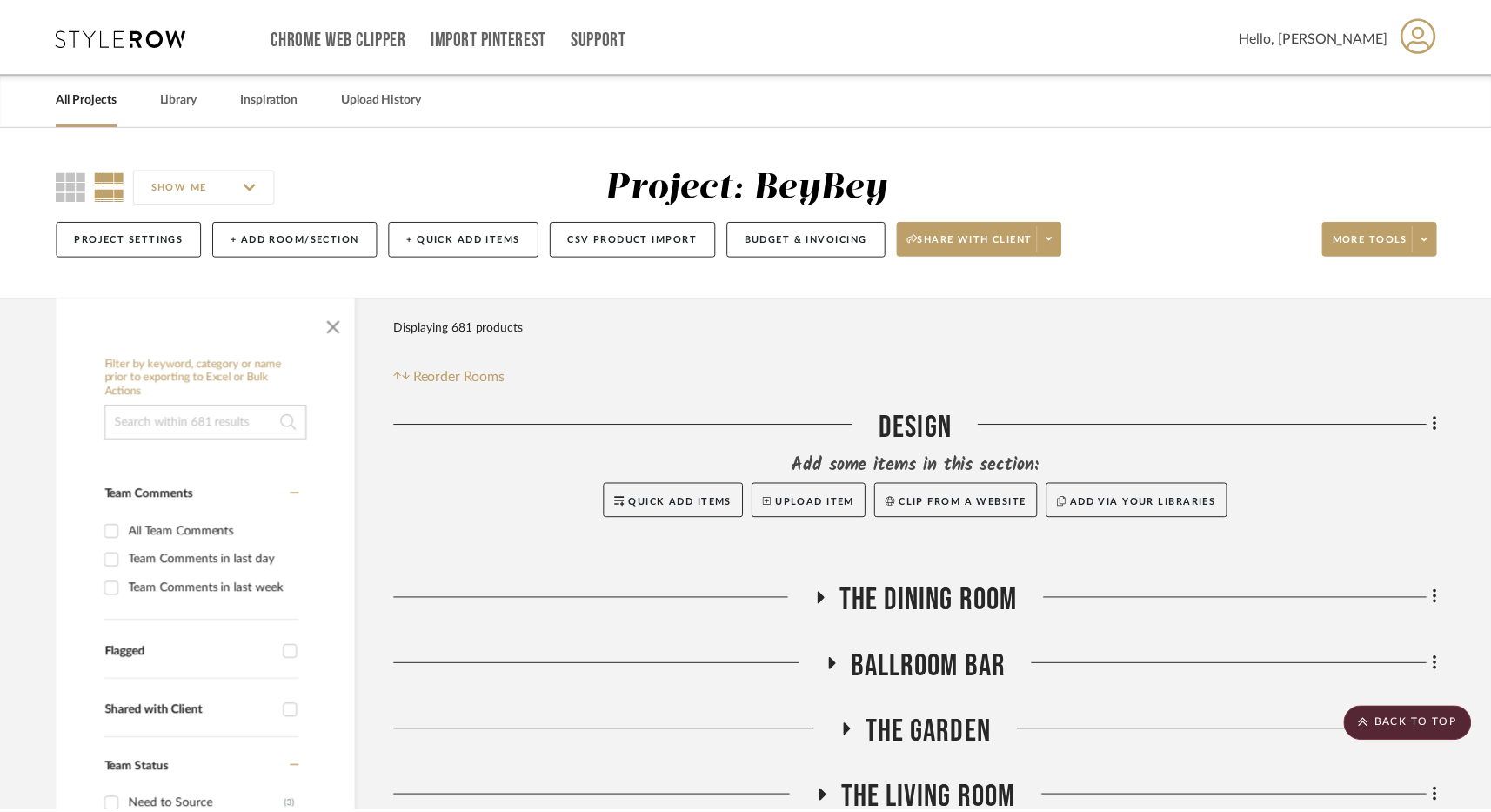
scroll to position [1508, 0]
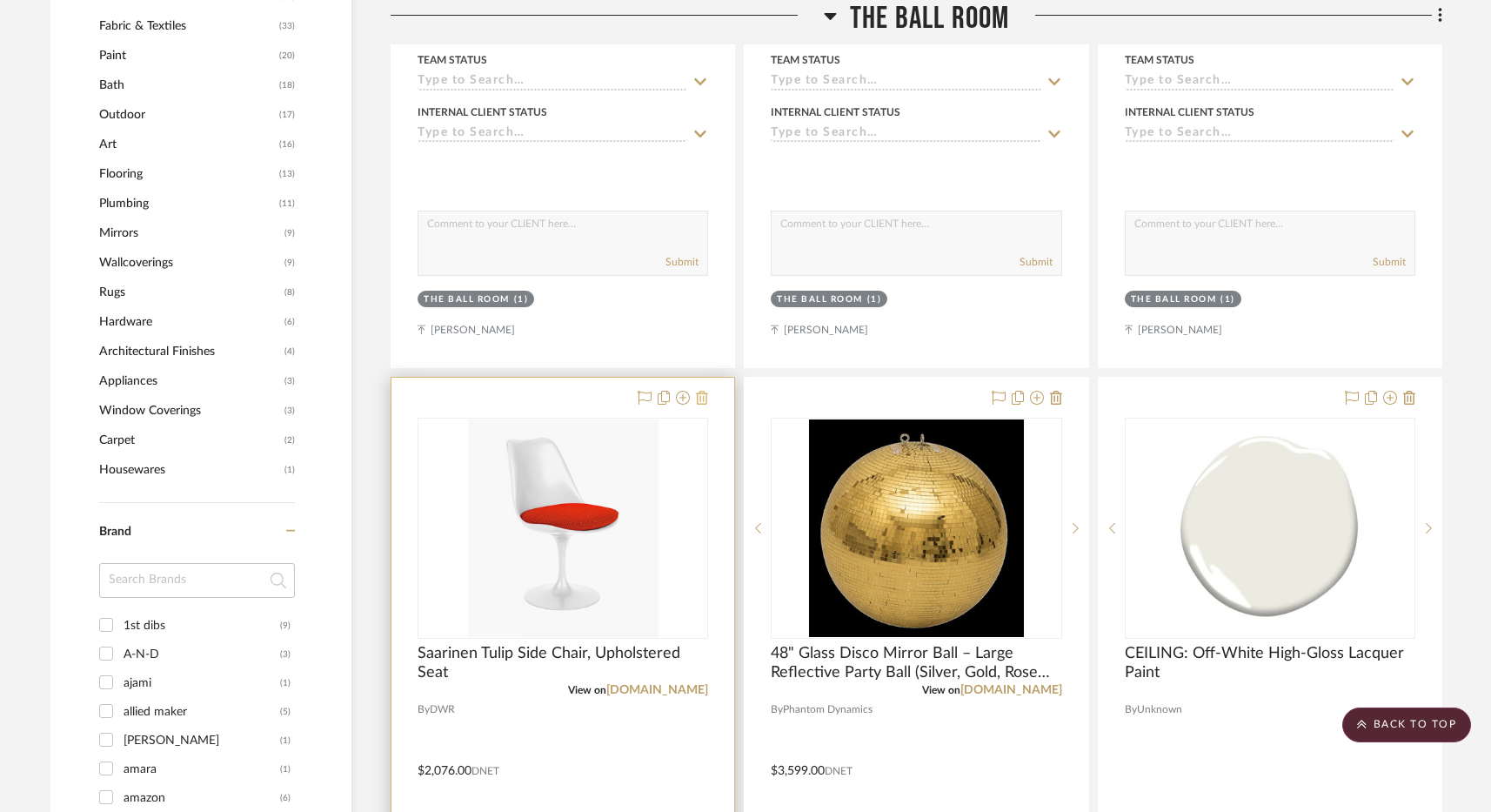
click at [703, 400] on icon at bounding box center [702, 398] width 12 height 14
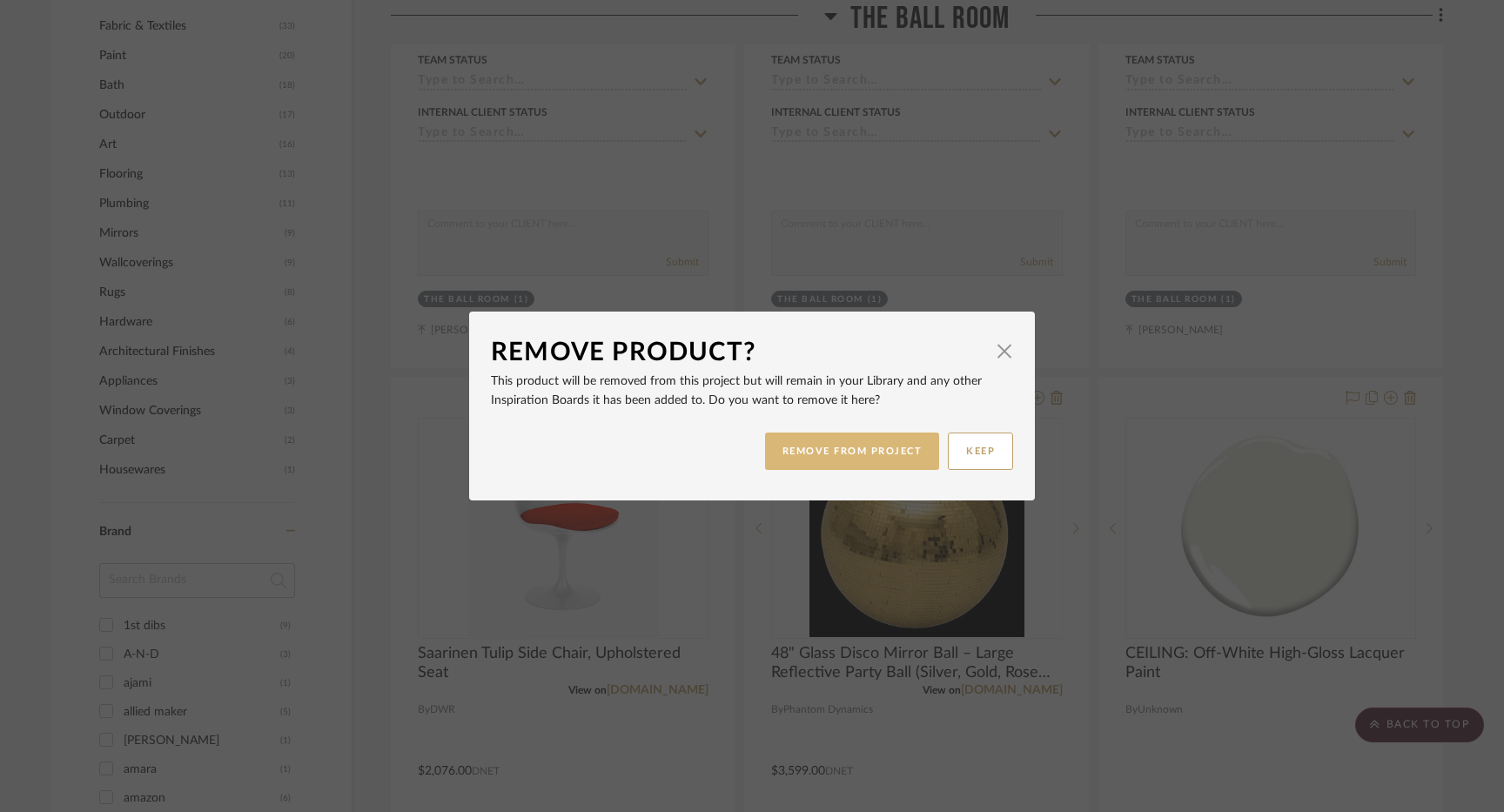
click at [818, 460] on button "REMOVE FROM PROJECT" at bounding box center [852, 452] width 175 height 38
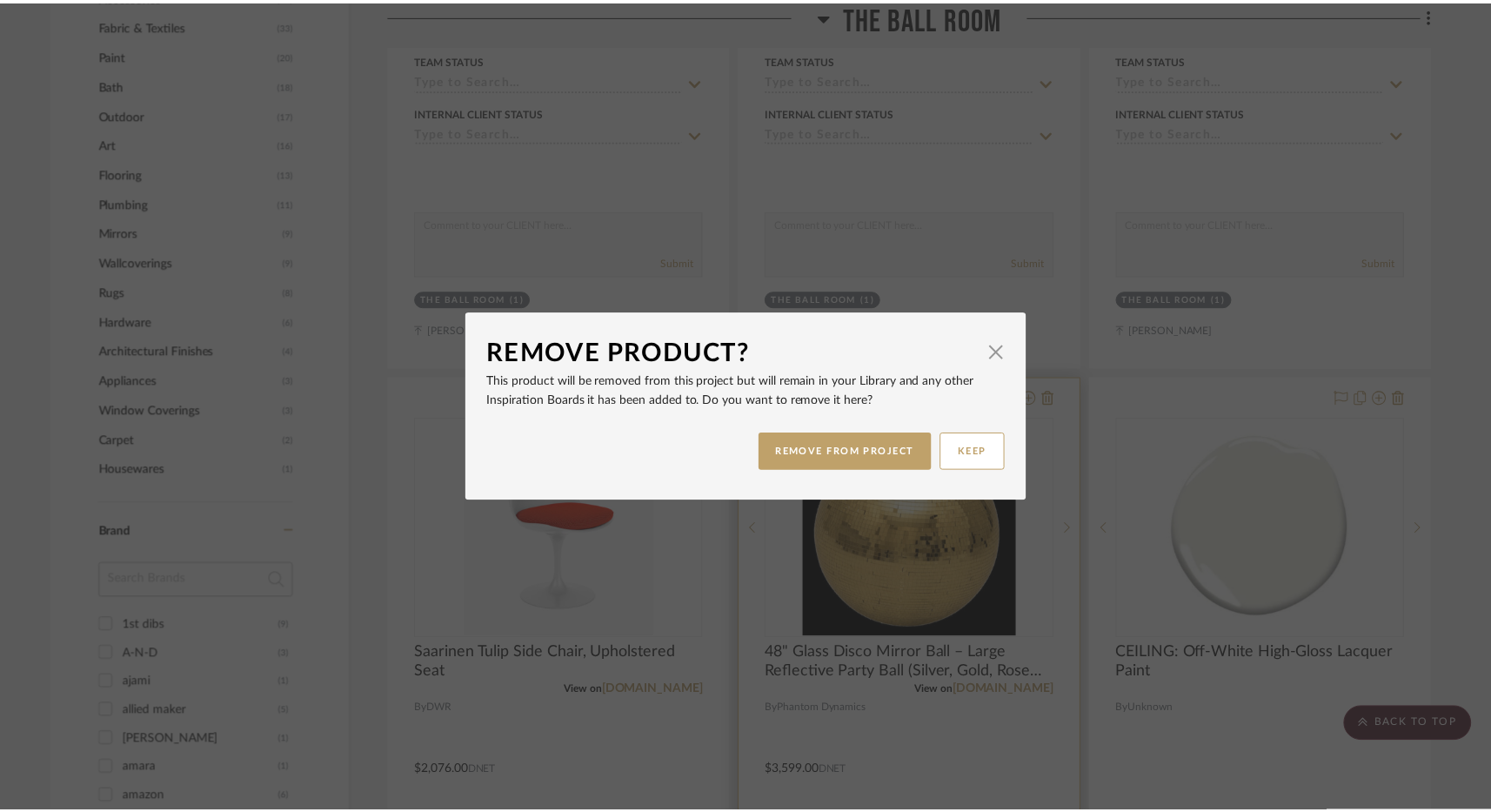
scroll to position [1508, 0]
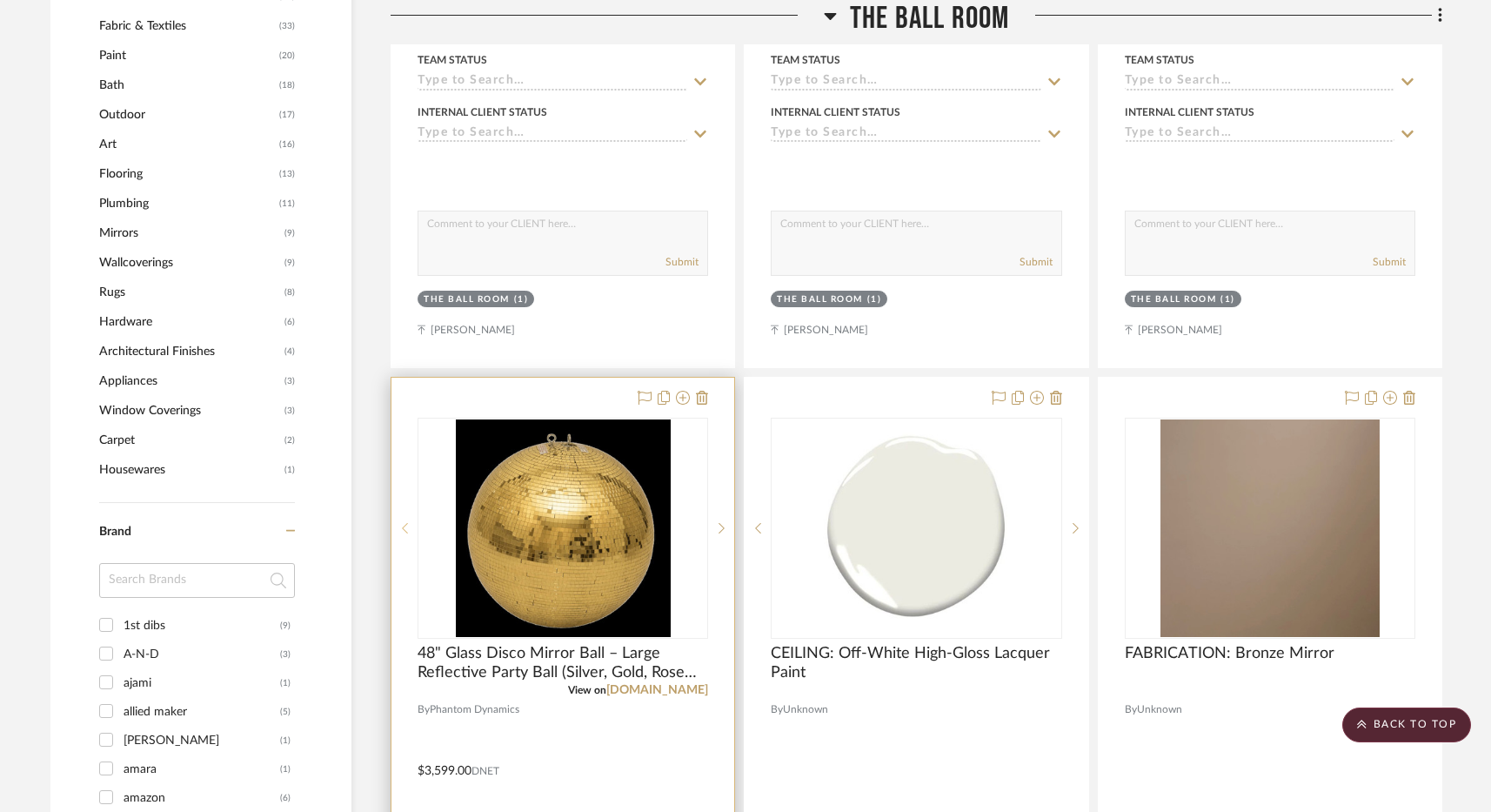
click at [409, 527] on sr-prev-btn at bounding box center [404, 528] width 26 height 12
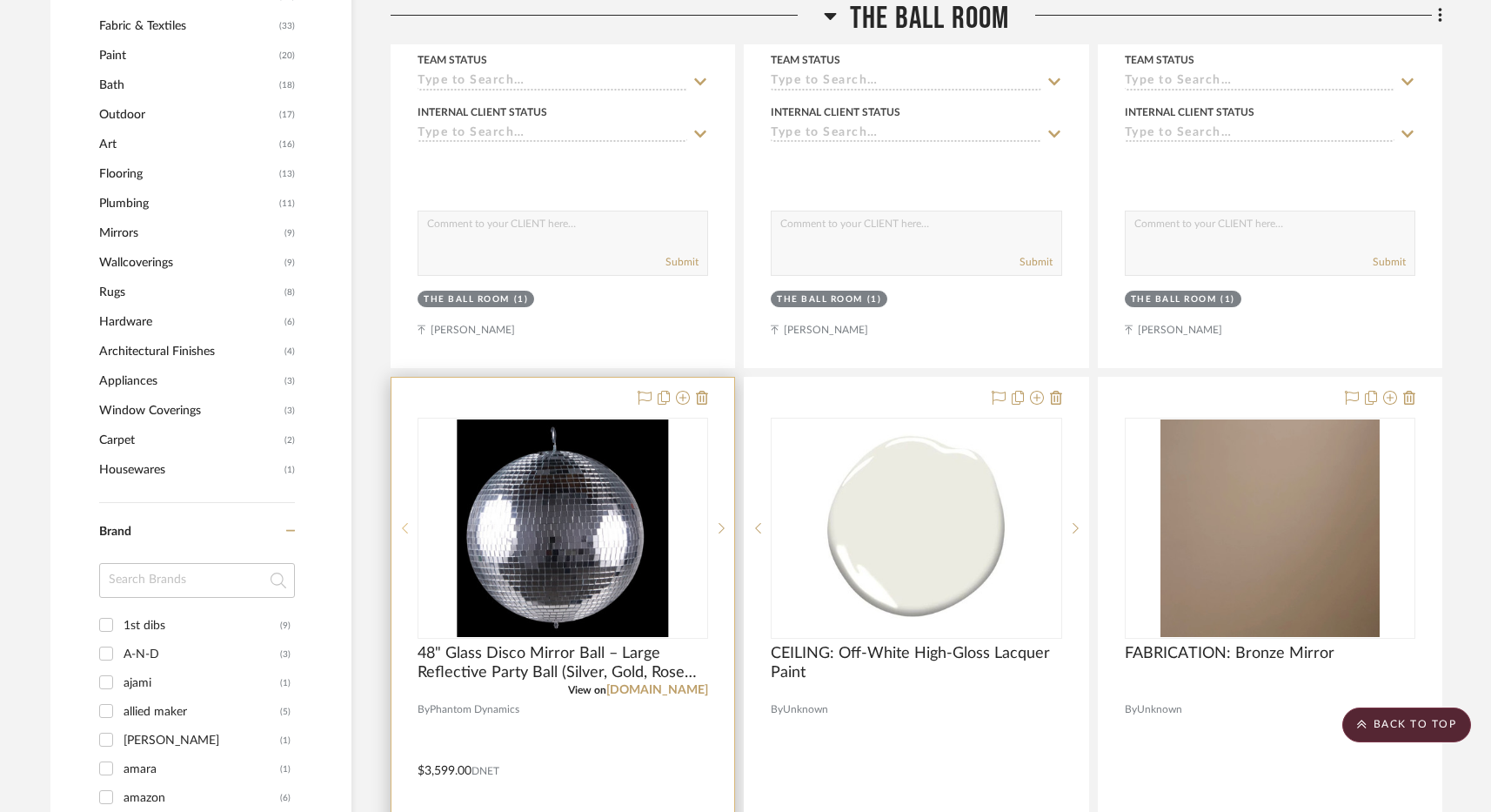
click at [409, 527] on sr-prev-btn at bounding box center [404, 528] width 26 height 12
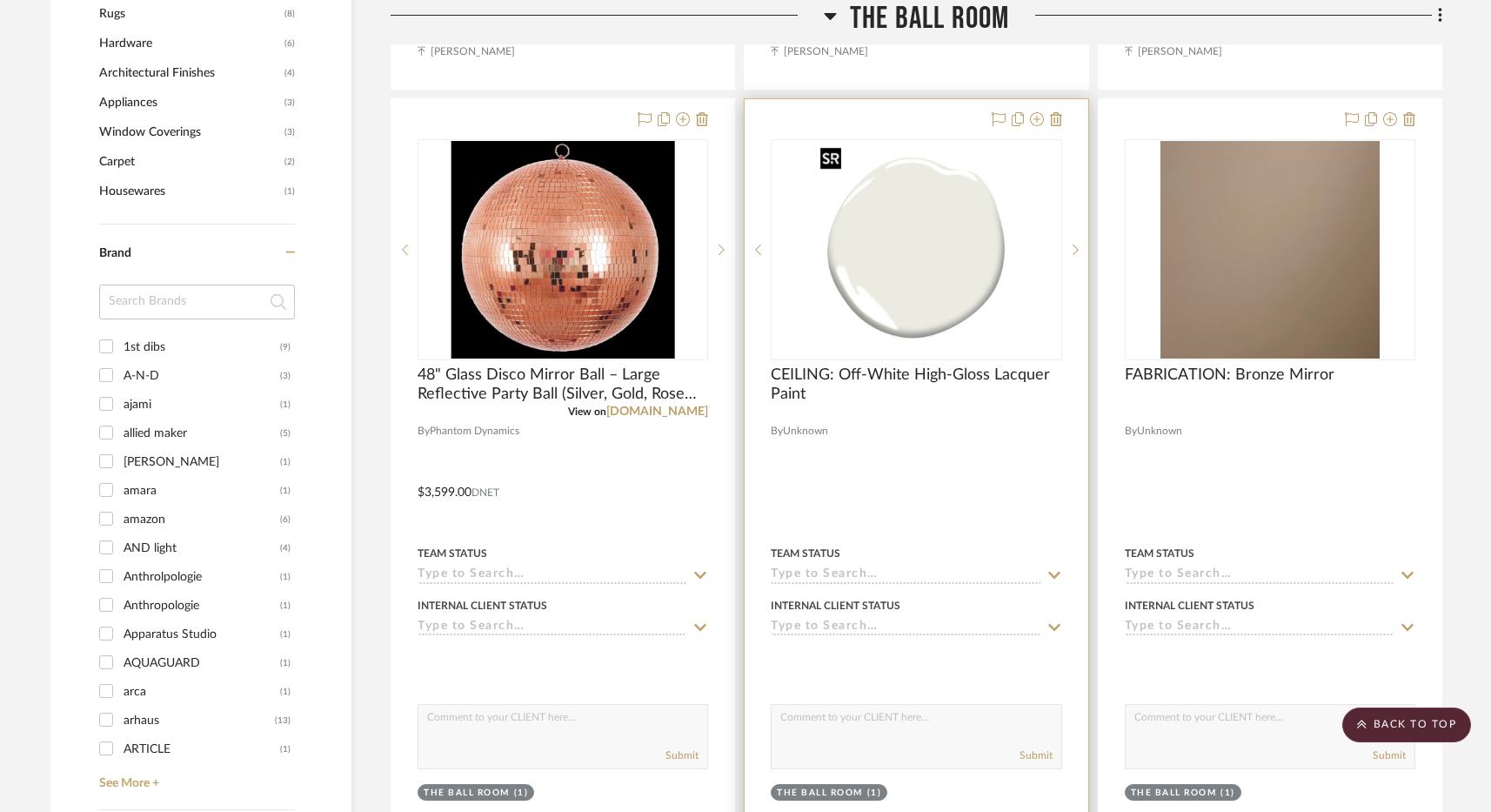
scroll to position [1773, 0]
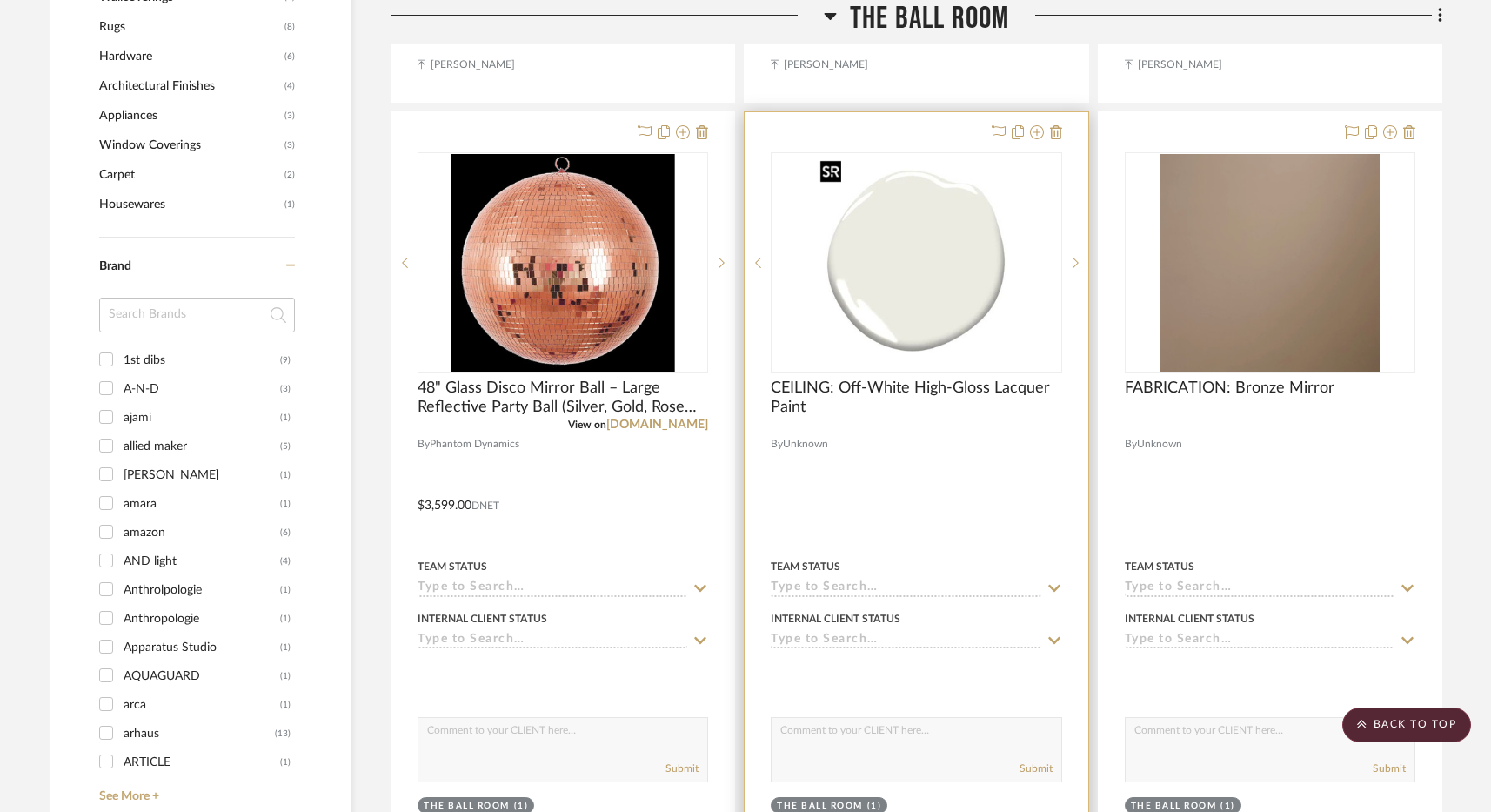
click at [1014, 289] on img "0" at bounding box center [917, 262] width 207 height 217
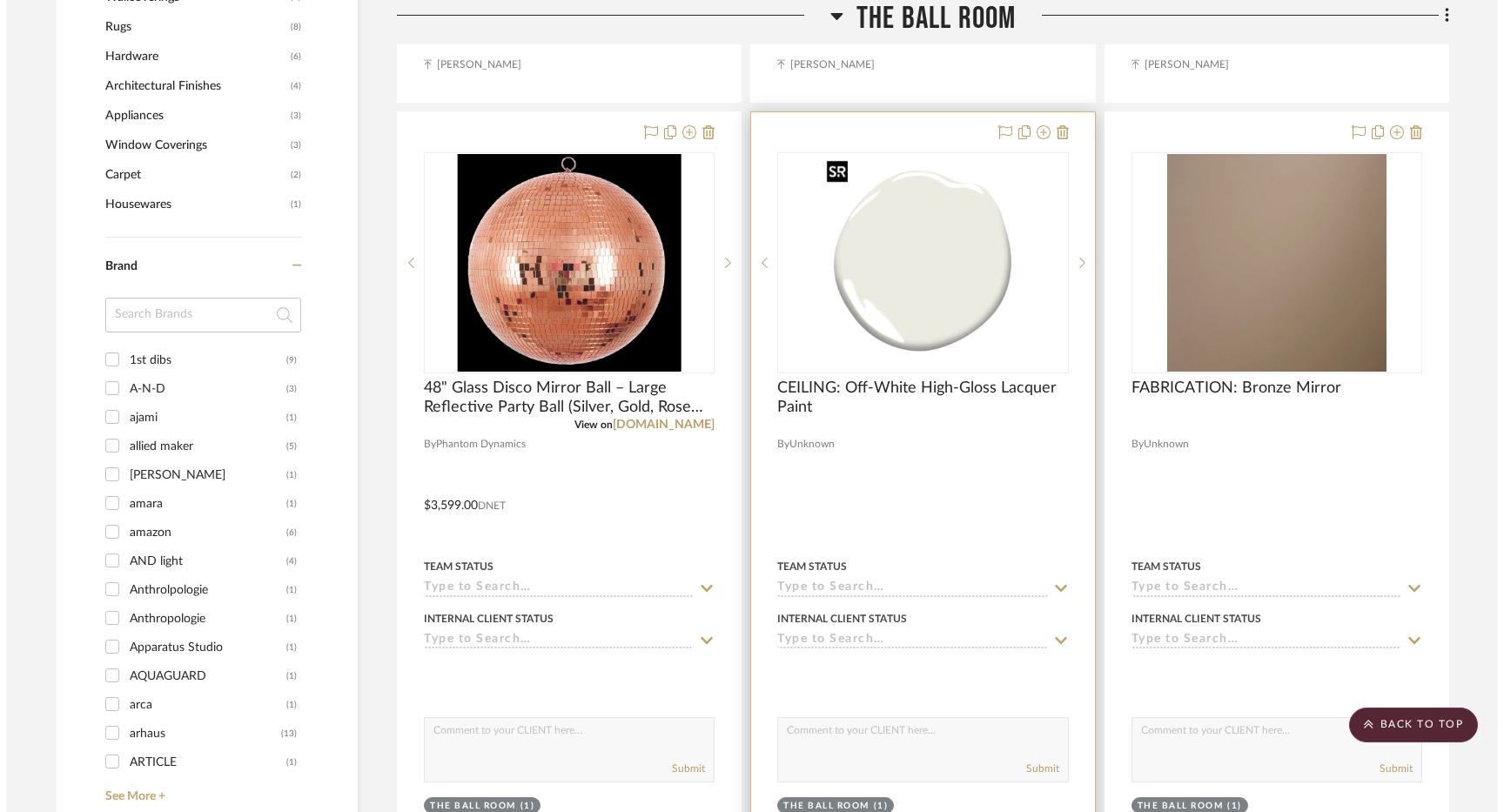
scroll to position [0, 0]
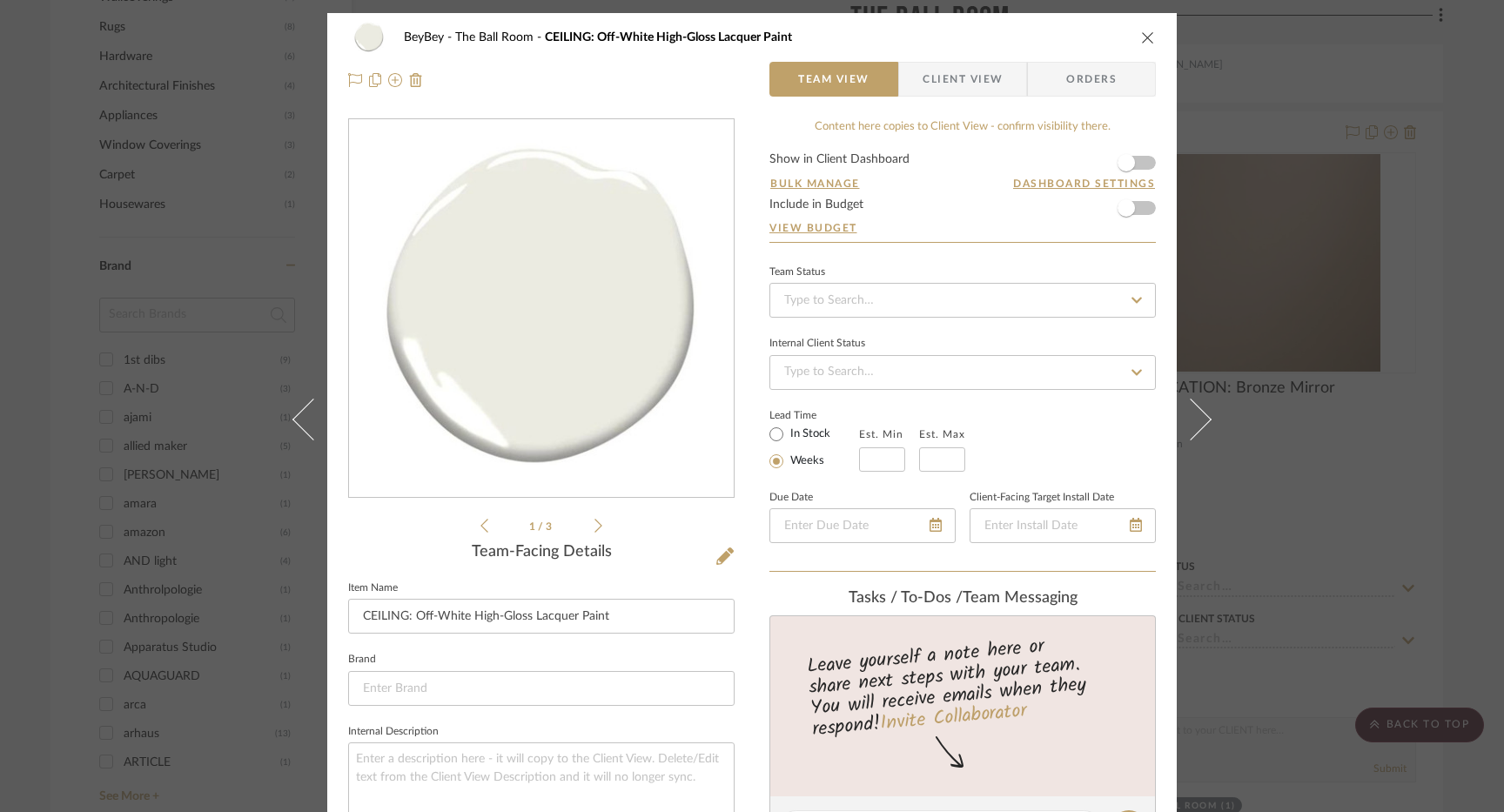
click at [1141, 33] on icon "close" at bounding box center [1148, 38] width 14 height 14
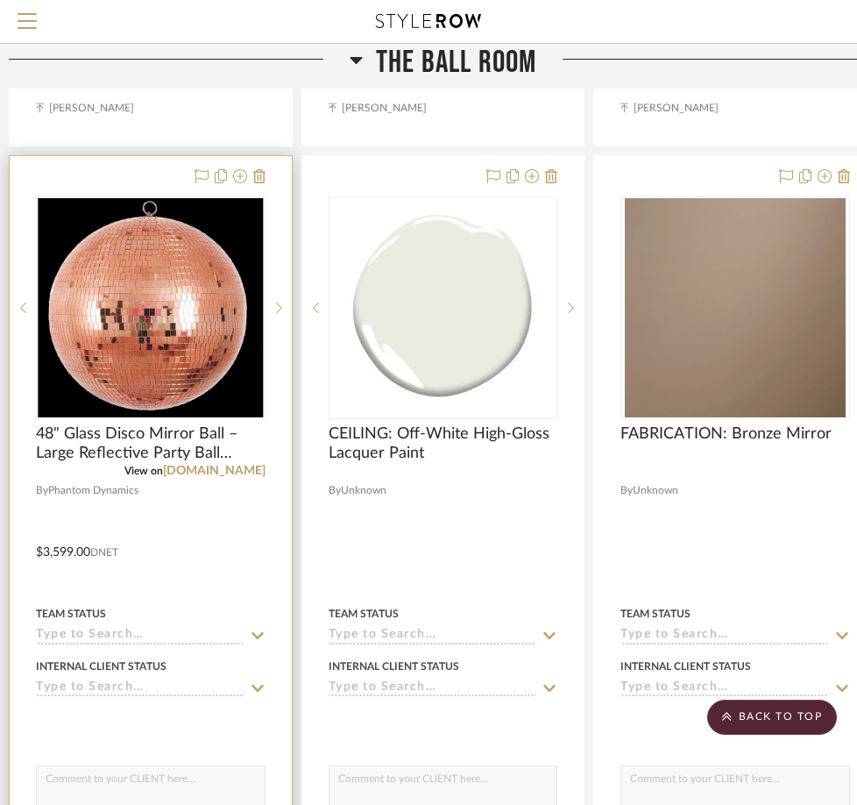
scroll to position [1702, 360]
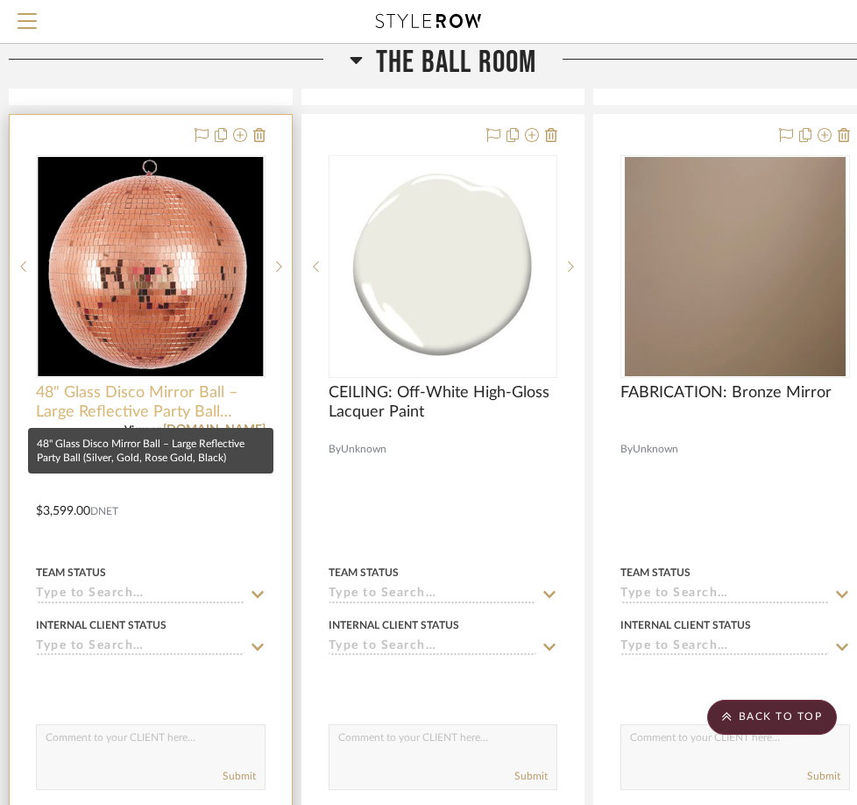
click at [162, 389] on span "48" Glass Disco Mirror Ball – Large Reflective Party Ball (Silver, Gold, Rose G…" at bounding box center [151, 402] width 230 height 39
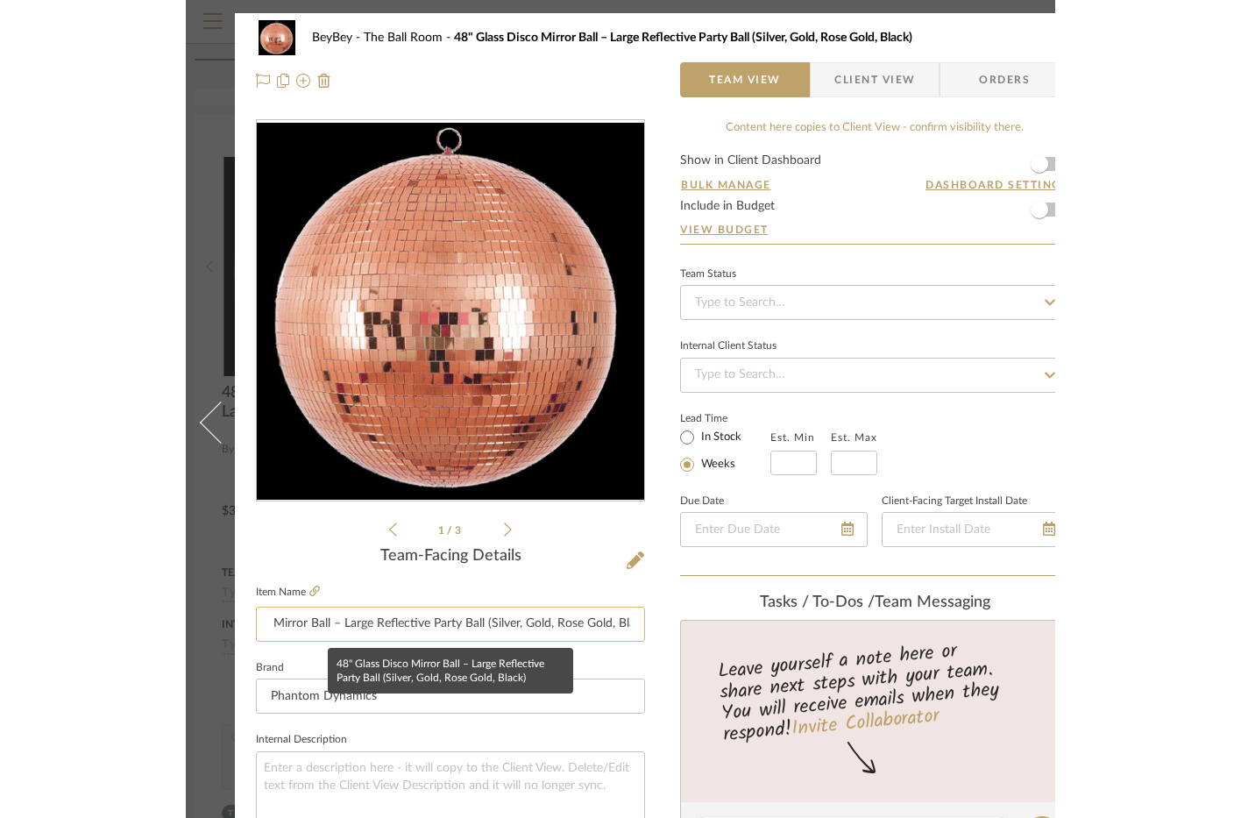
scroll to position [0, 103]
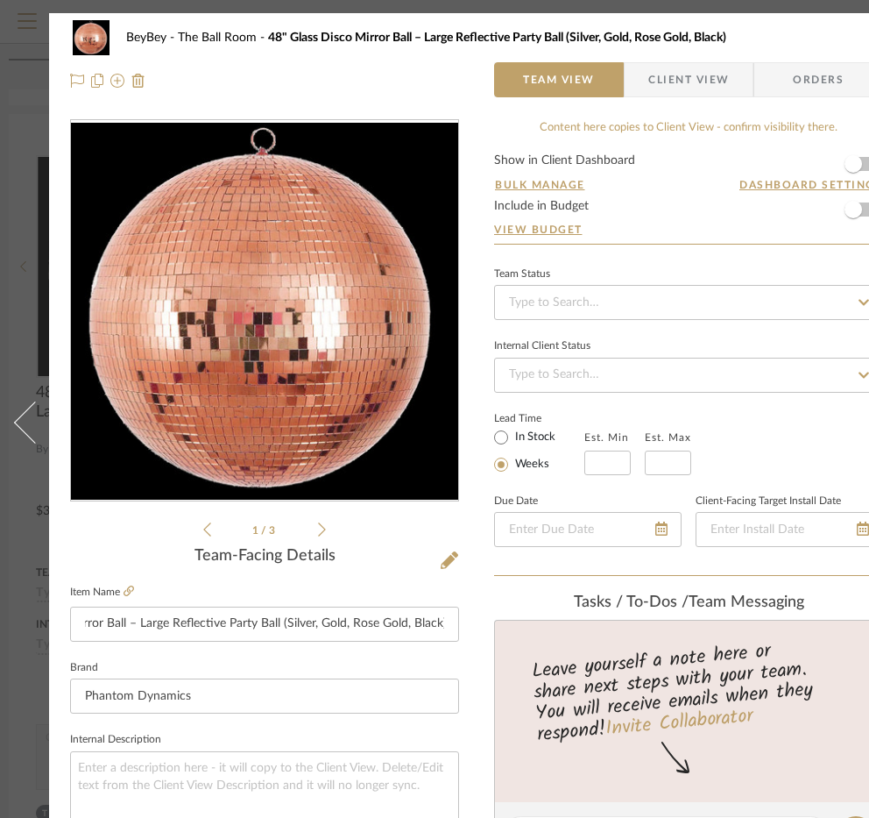
click at [320, 530] on icon at bounding box center [322, 530] width 8 height 16
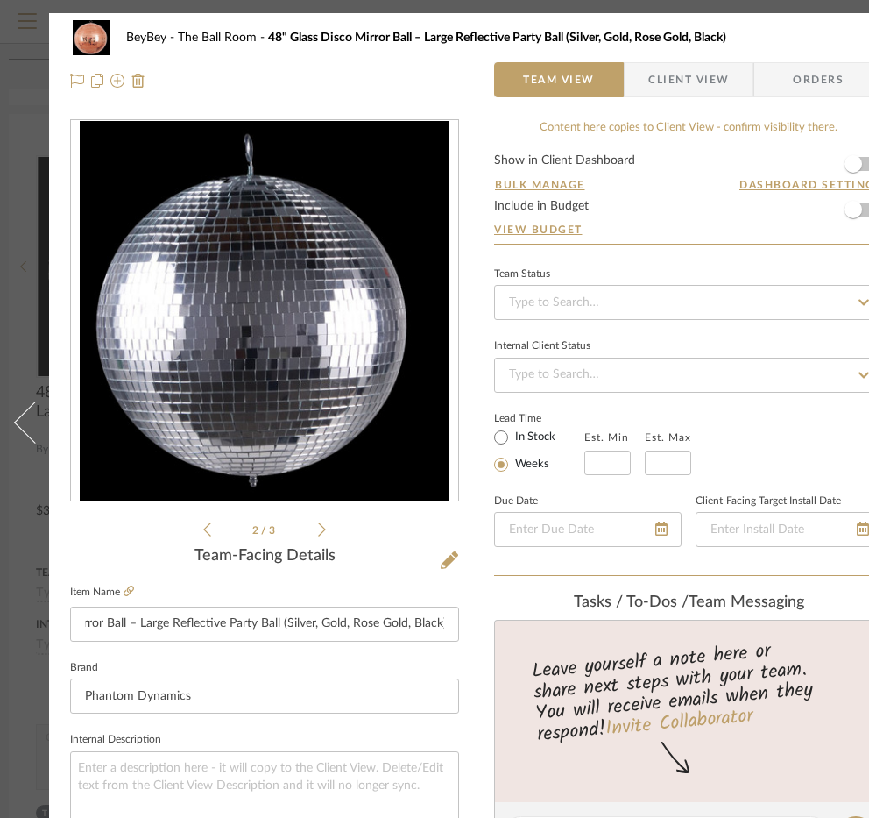
click at [320, 530] on icon at bounding box center [322, 530] width 8 height 16
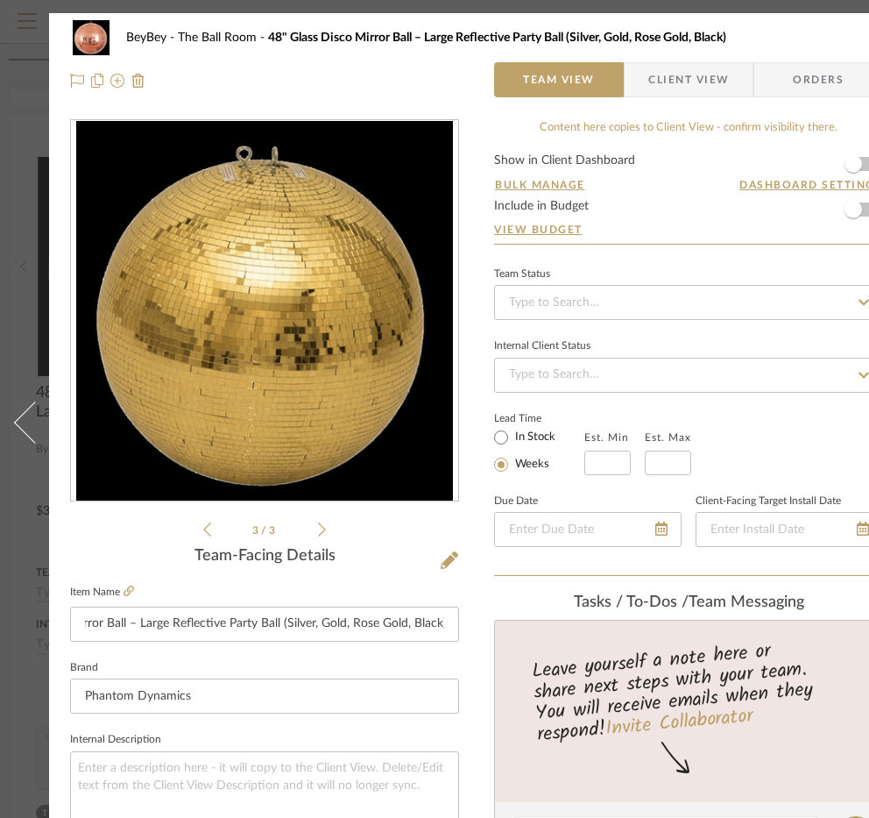
click at [212, 534] on li "3 / 3" at bounding box center [264, 529] width 107 height 21
click at [205, 534] on icon at bounding box center [207, 530] width 8 height 16
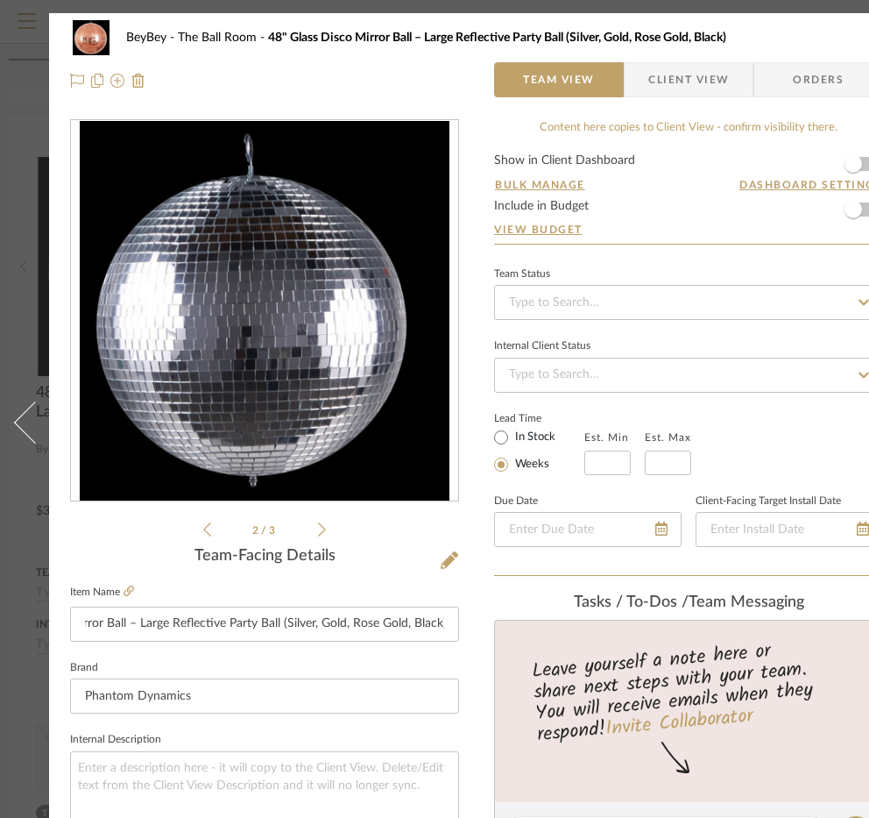
click at [205, 534] on icon at bounding box center [207, 530] width 8 height 16
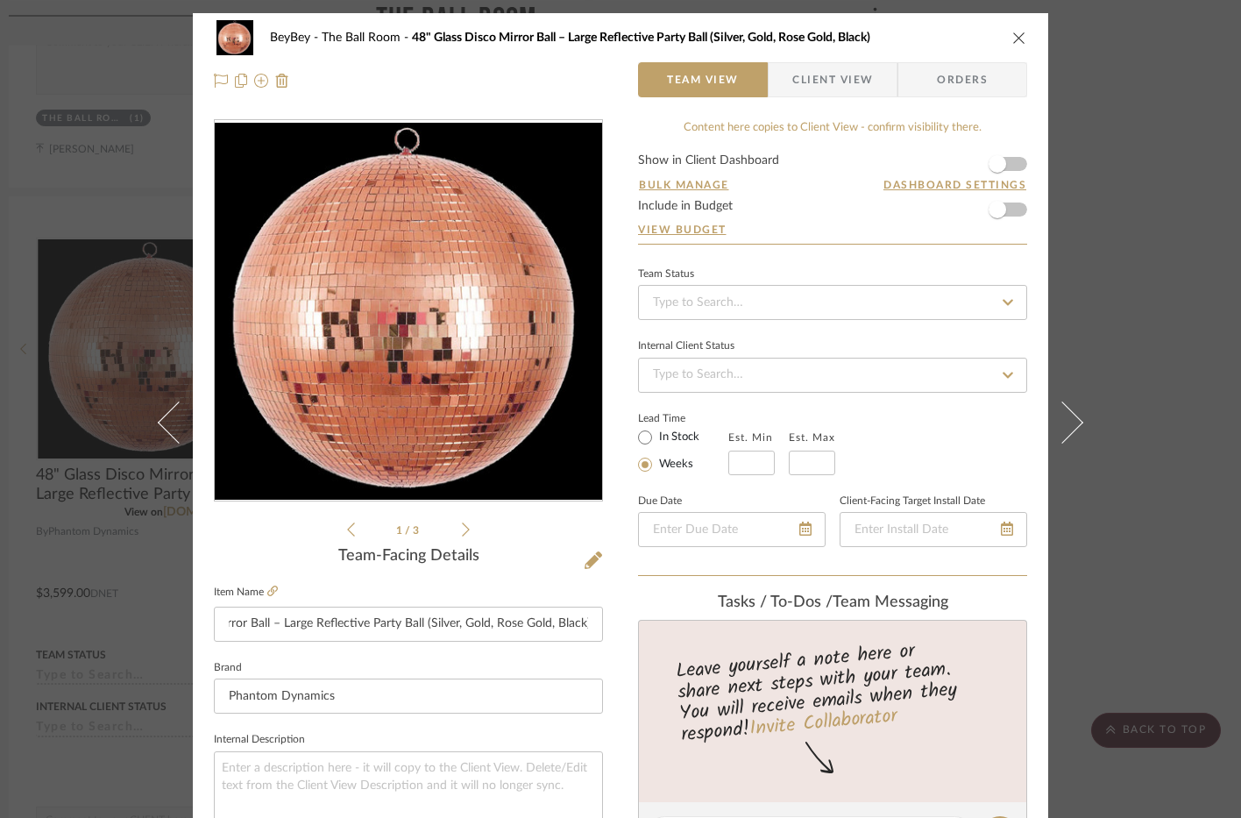
click at [1016, 40] on icon "close" at bounding box center [1019, 38] width 14 height 14
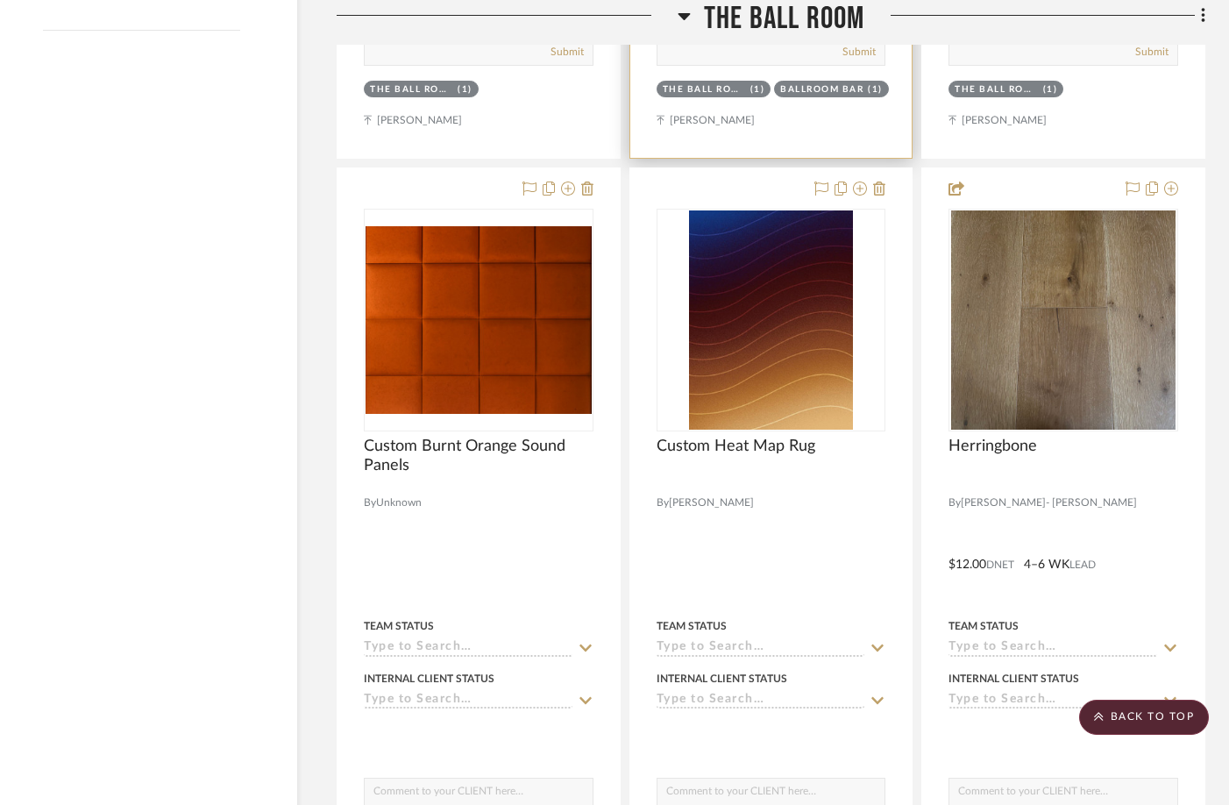
scroll to position [3373, 32]
